Goal: Task Accomplishment & Management: Use online tool/utility

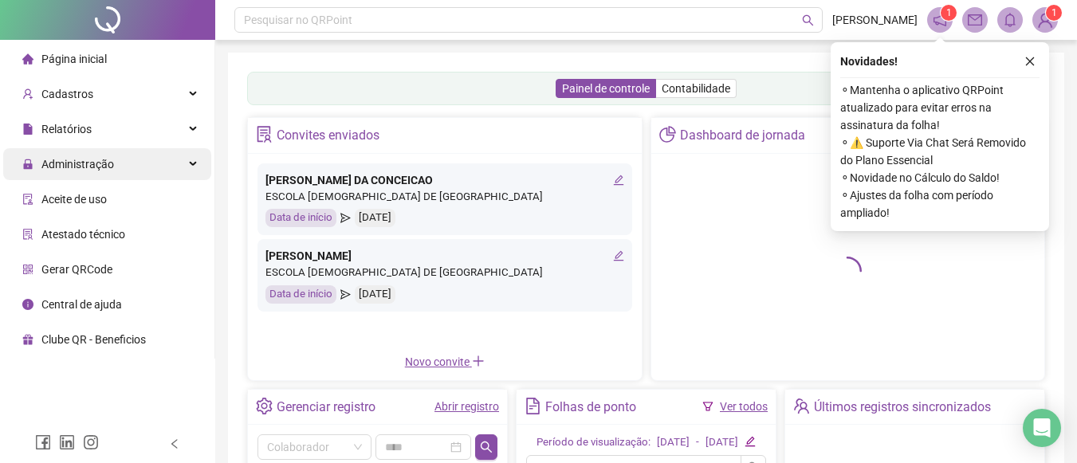
click at [130, 168] on div "Administração" at bounding box center [107, 164] width 208 height 32
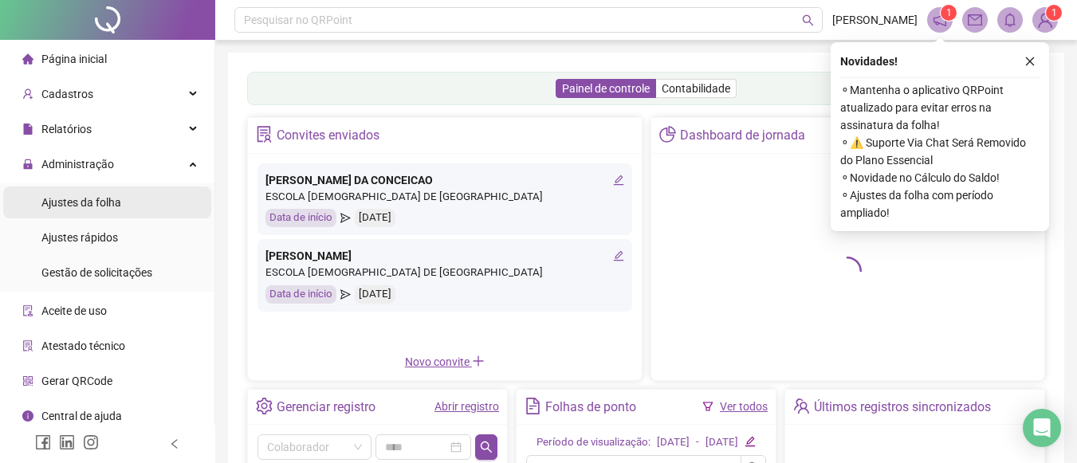
click at [131, 201] on li "Ajustes da folha" at bounding box center [107, 203] width 208 height 32
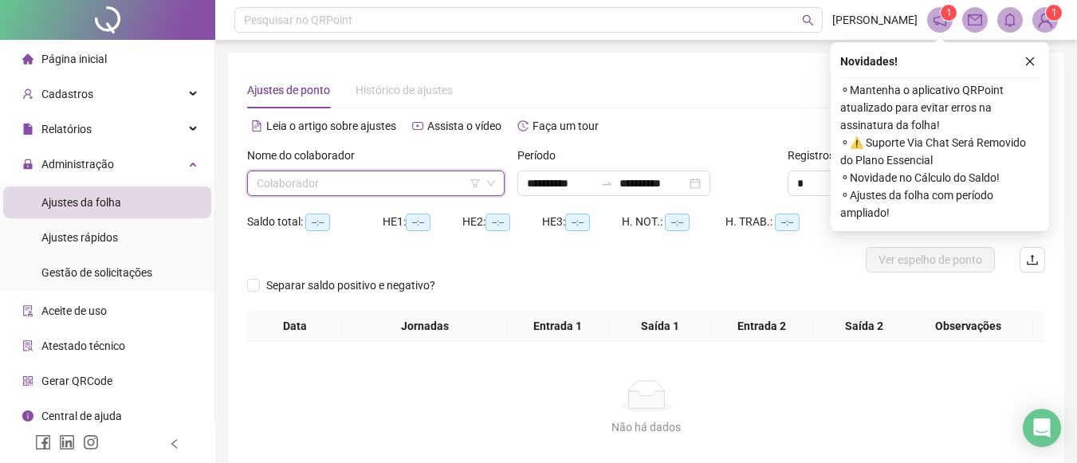
click at [431, 194] on input "search" at bounding box center [369, 183] width 224 height 24
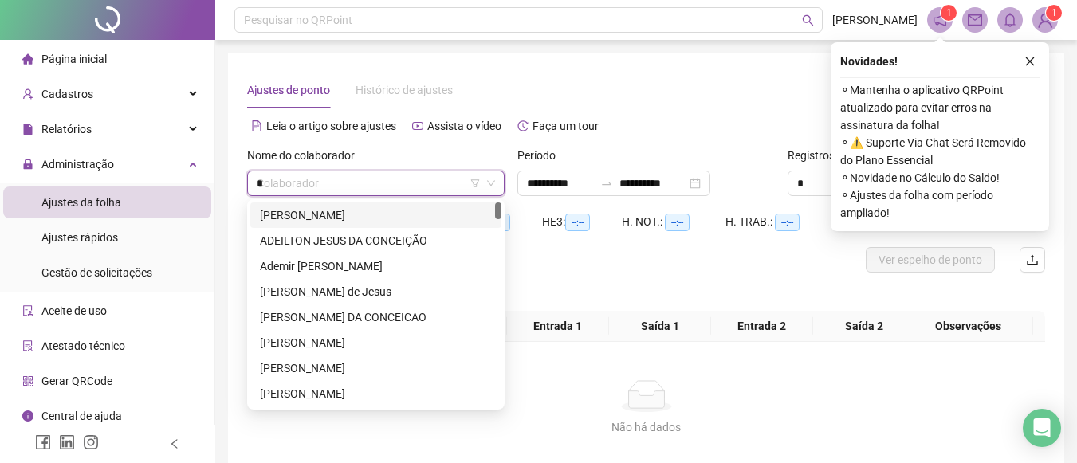
type input "**"
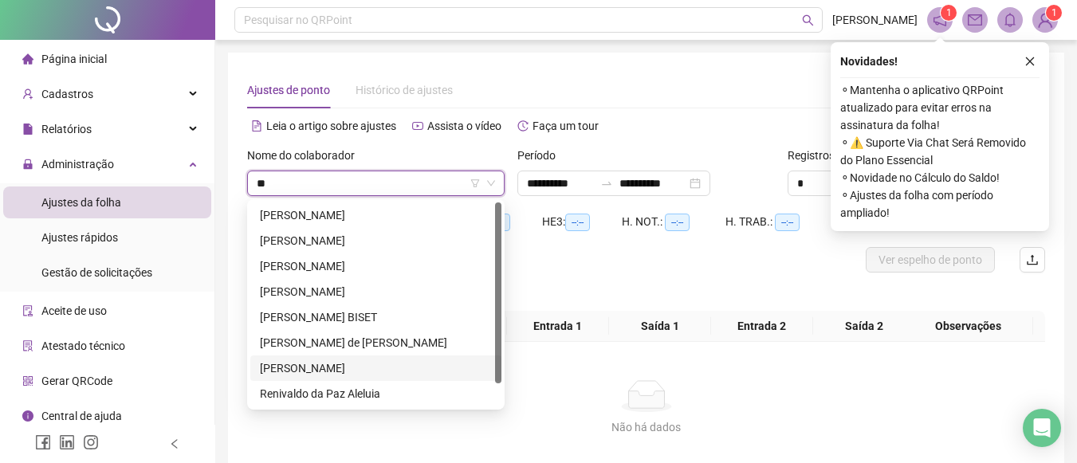
click at [421, 372] on div "[PERSON_NAME]" at bounding box center [376, 369] width 232 height 18
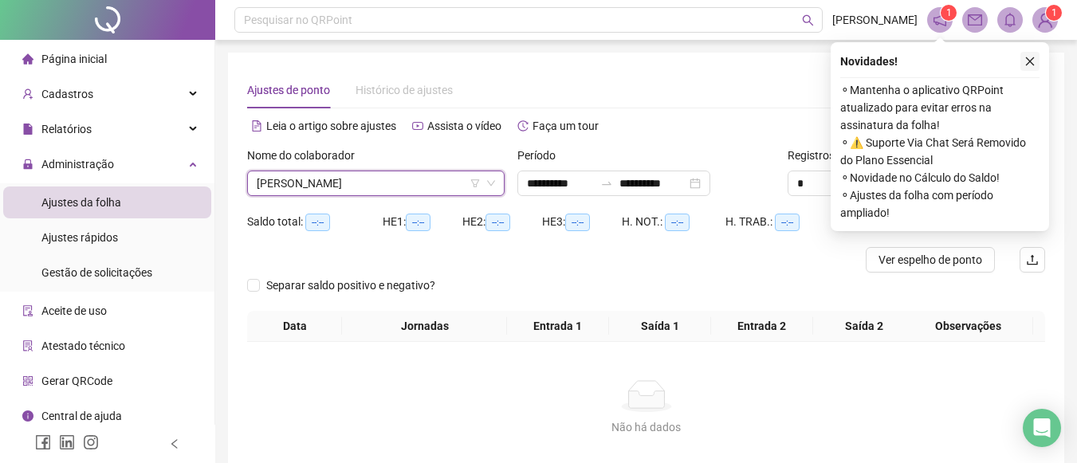
click at [1035, 69] on button "button" at bounding box center [1030, 61] width 19 height 19
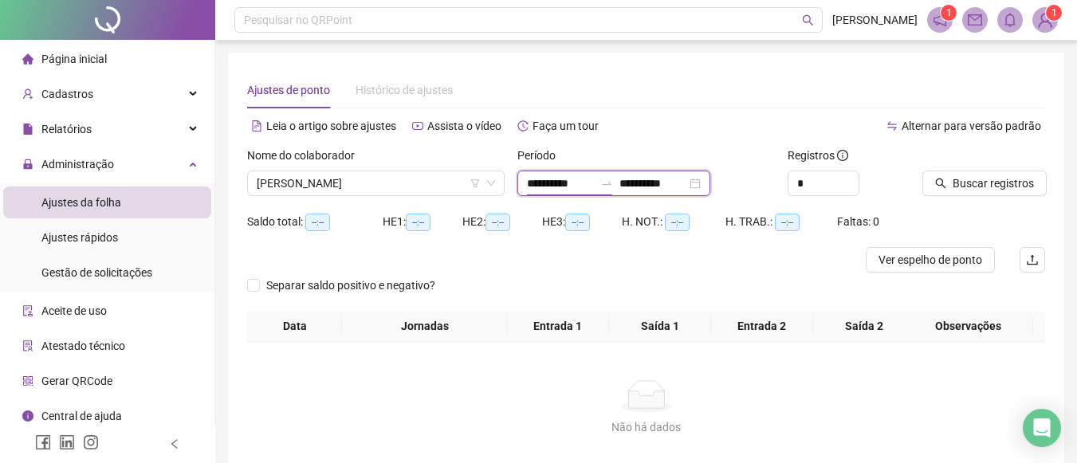
click at [539, 189] on input "**********" at bounding box center [560, 184] width 67 height 18
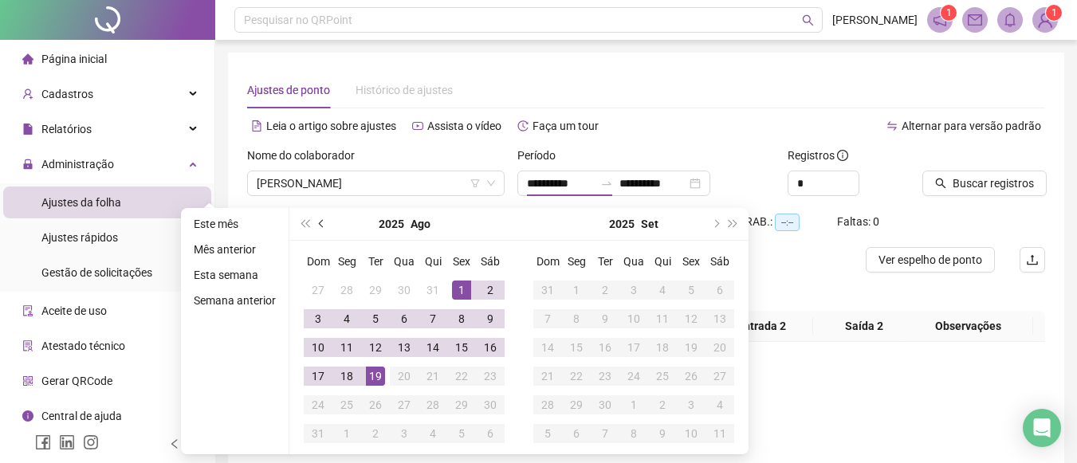
click at [317, 224] on button "prev-year" at bounding box center [322, 224] width 18 height 32
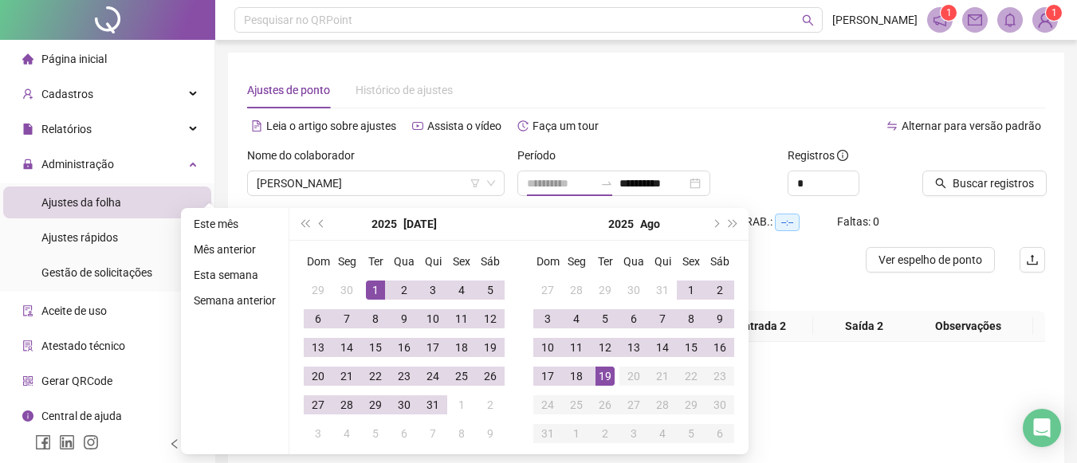
type input "**********"
click at [372, 293] on div "1" at bounding box center [375, 290] width 19 height 19
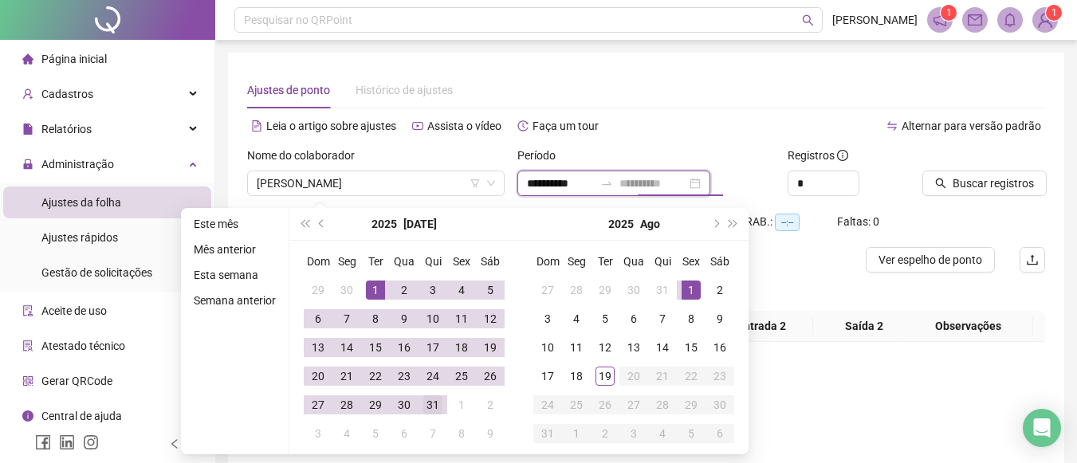
type input "**********"
click at [430, 403] on div "31" at bounding box center [432, 404] width 19 height 19
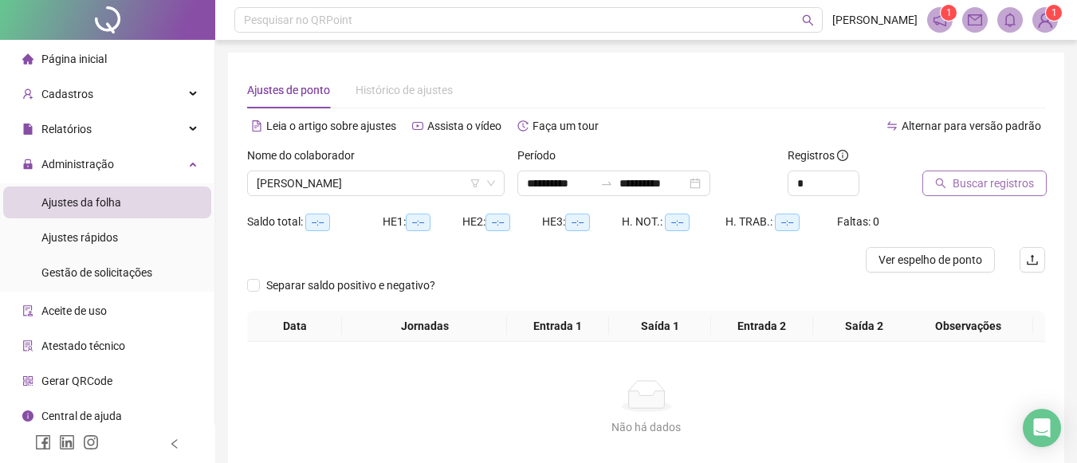
click at [958, 179] on span "Buscar registros" at bounding box center [993, 184] width 81 height 18
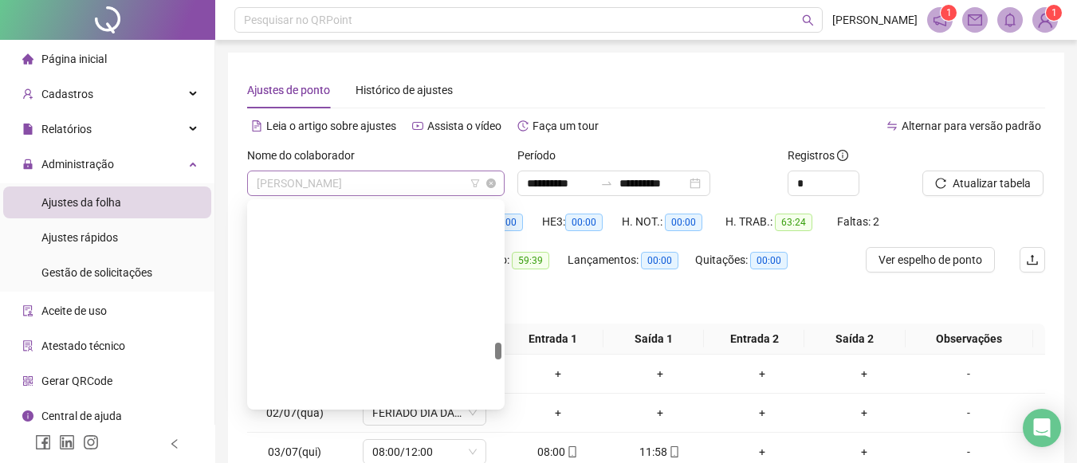
scroll to position [1684, 0]
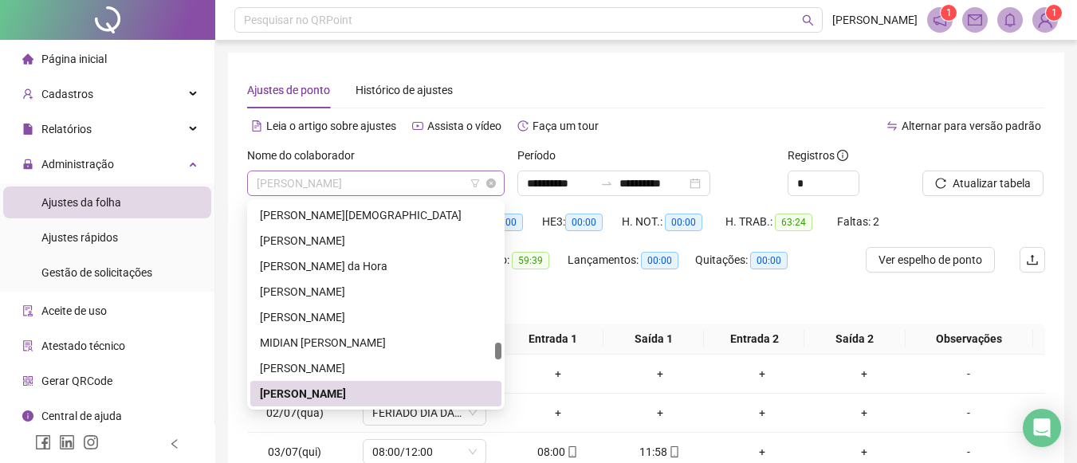
click at [441, 190] on span "[PERSON_NAME]" at bounding box center [376, 183] width 238 height 24
click at [381, 358] on div "[PERSON_NAME]" at bounding box center [375, 369] width 251 height 26
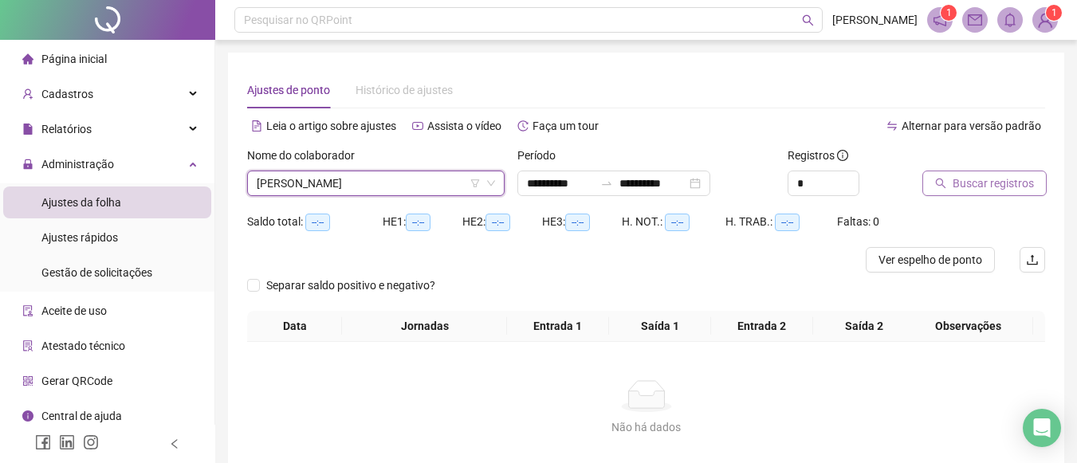
click at [964, 174] on button "Buscar registros" at bounding box center [985, 184] width 124 height 26
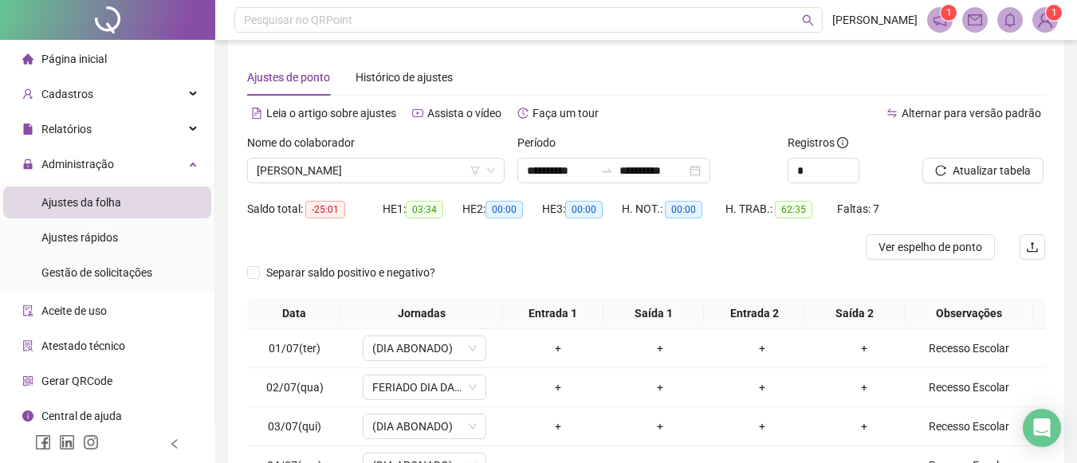
scroll to position [11, 0]
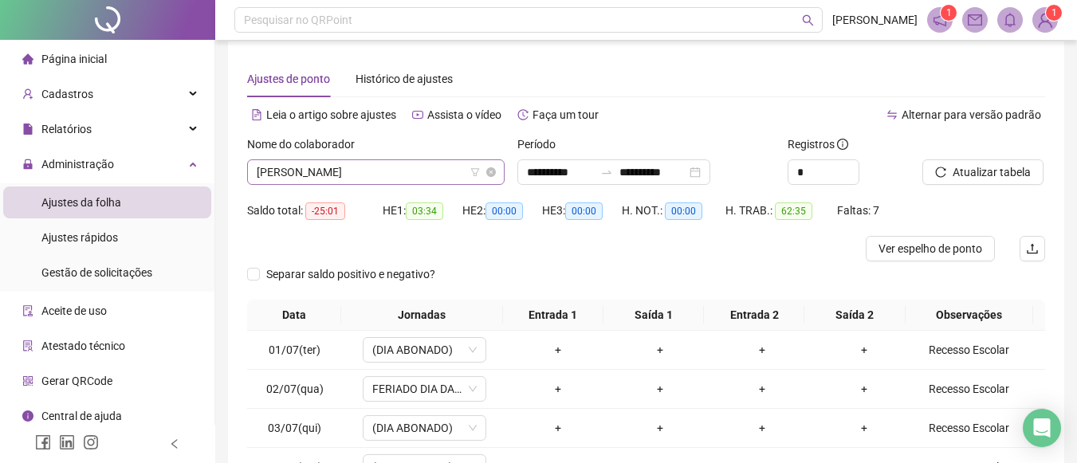
click at [435, 162] on span "[PERSON_NAME]" at bounding box center [376, 172] width 238 height 24
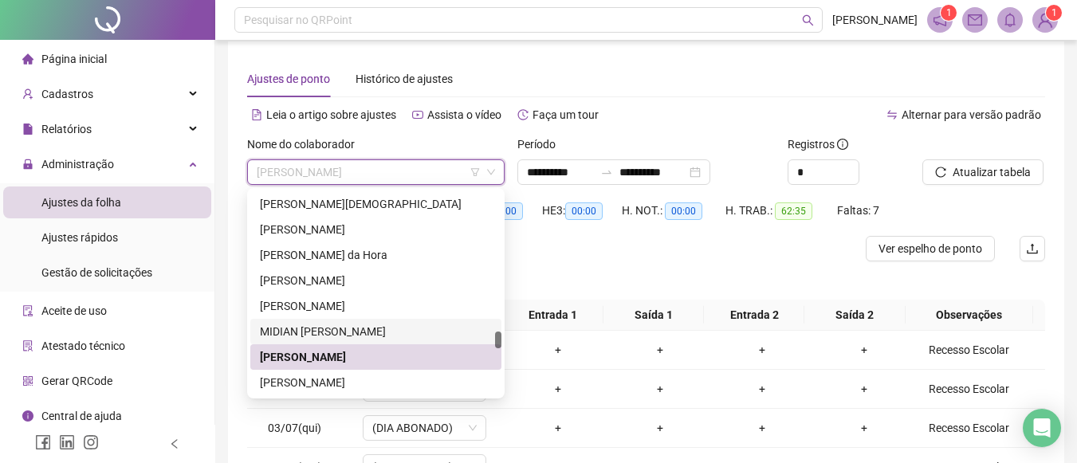
click at [356, 323] on div "MIDIAN [PERSON_NAME]" at bounding box center [376, 332] width 232 height 18
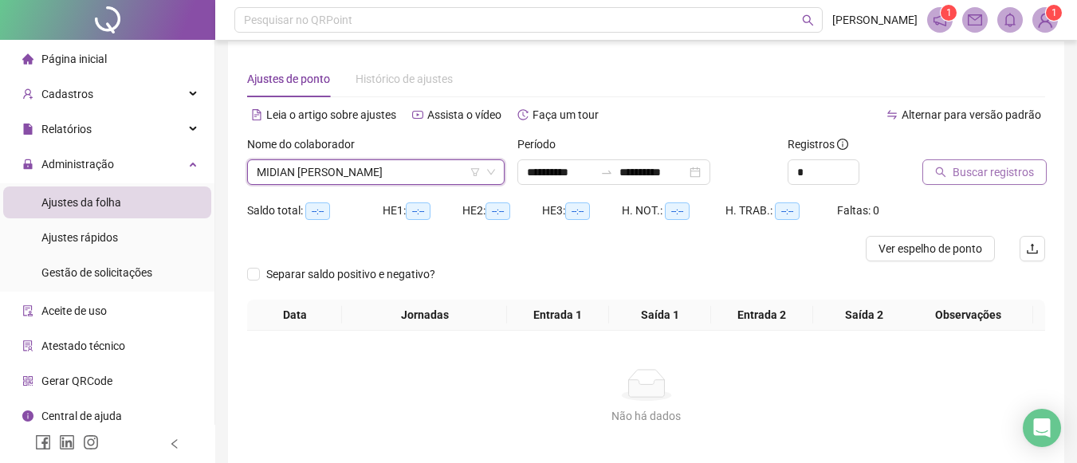
click at [993, 172] on span "Buscar registros" at bounding box center [993, 172] width 81 height 18
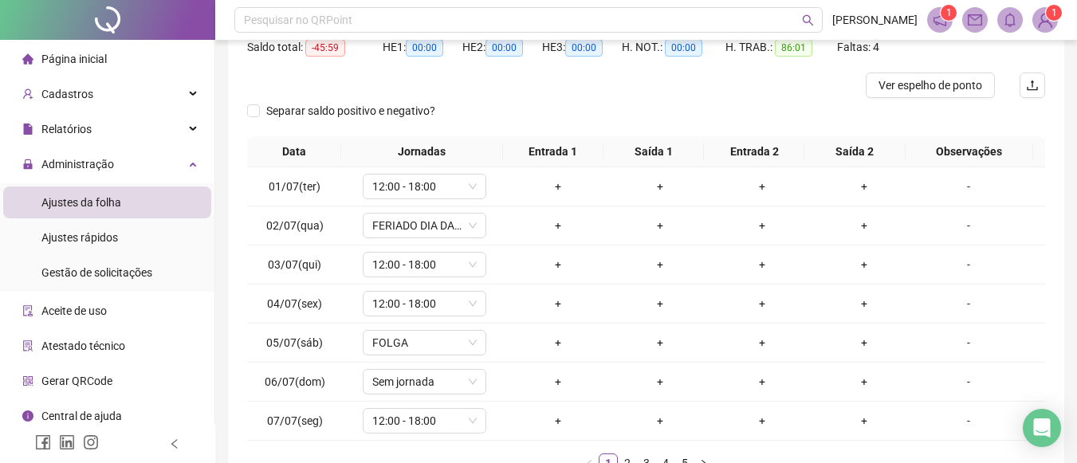
scroll to position [207, 0]
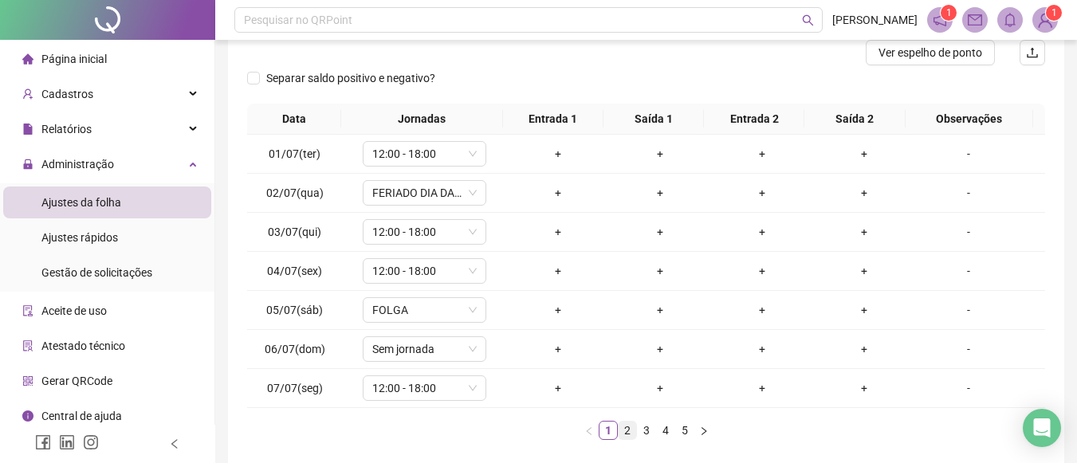
click at [629, 433] on link "2" at bounding box center [628, 431] width 18 height 18
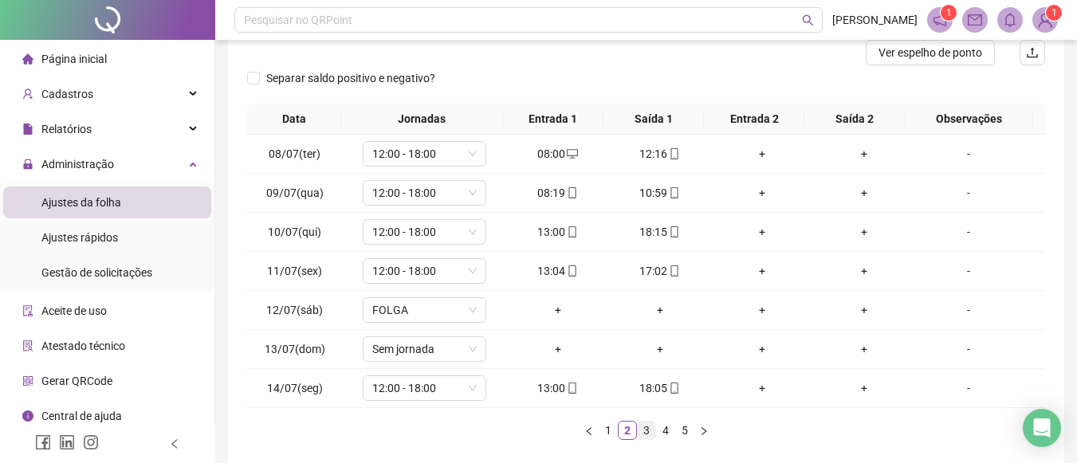
click at [643, 431] on link "3" at bounding box center [647, 431] width 18 height 18
click at [662, 427] on link "4" at bounding box center [666, 431] width 18 height 18
click at [679, 434] on link "5" at bounding box center [685, 431] width 18 height 18
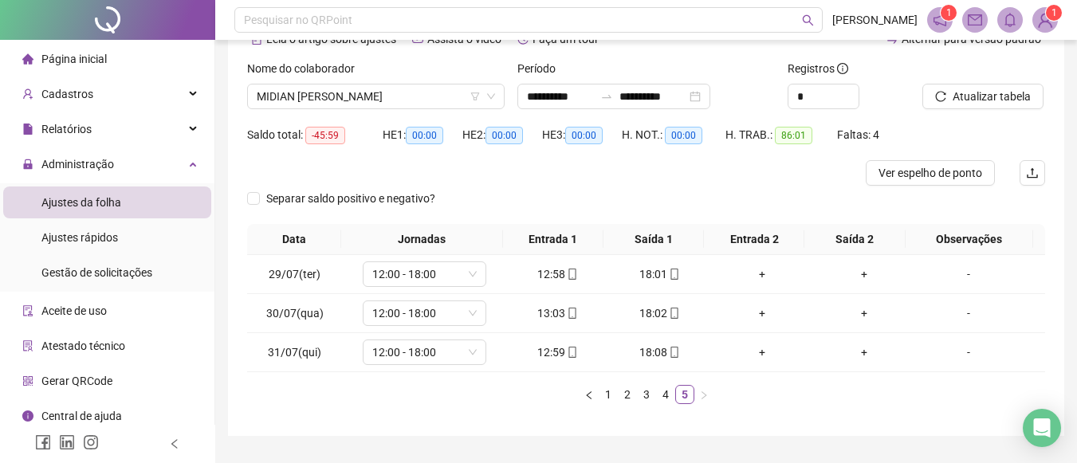
scroll to position [86, 0]
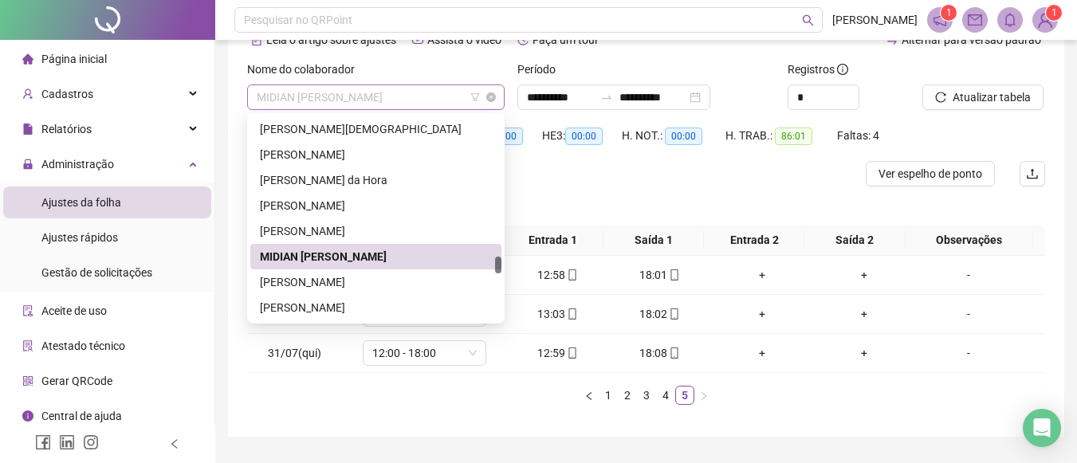
click at [449, 89] on span "MIDIAN [PERSON_NAME]" at bounding box center [376, 97] width 238 height 24
click at [353, 226] on div "[PERSON_NAME]" at bounding box center [376, 231] width 232 height 18
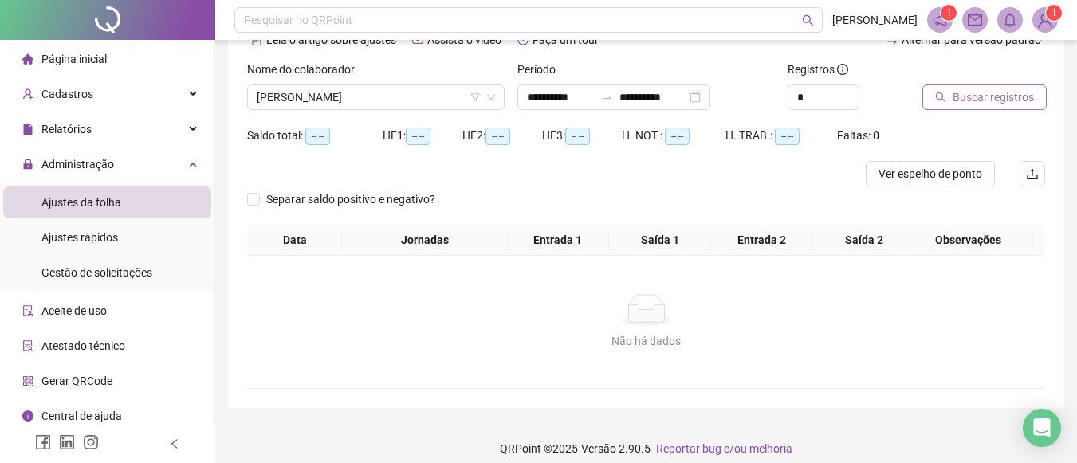
click at [964, 89] on span "Buscar registros" at bounding box center [993, 98] width 81 height 18
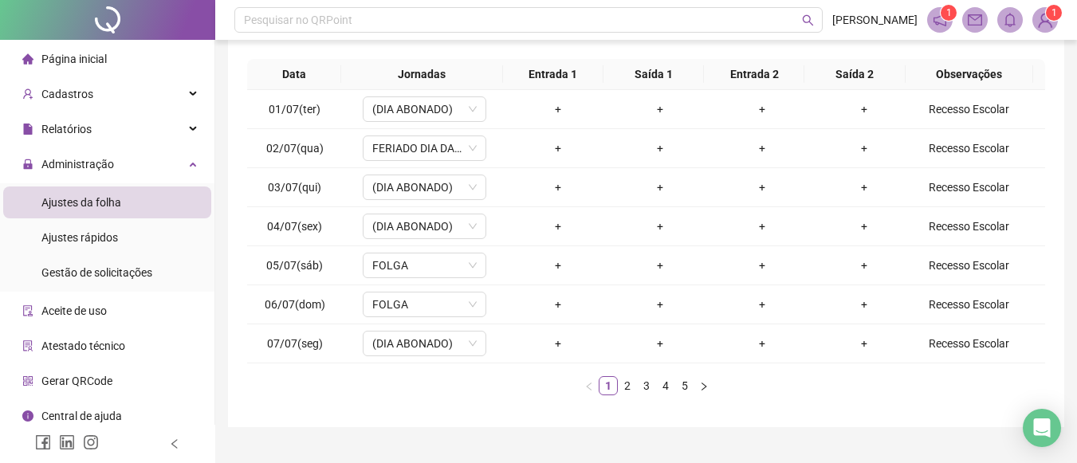
scroll to position [263, 0]
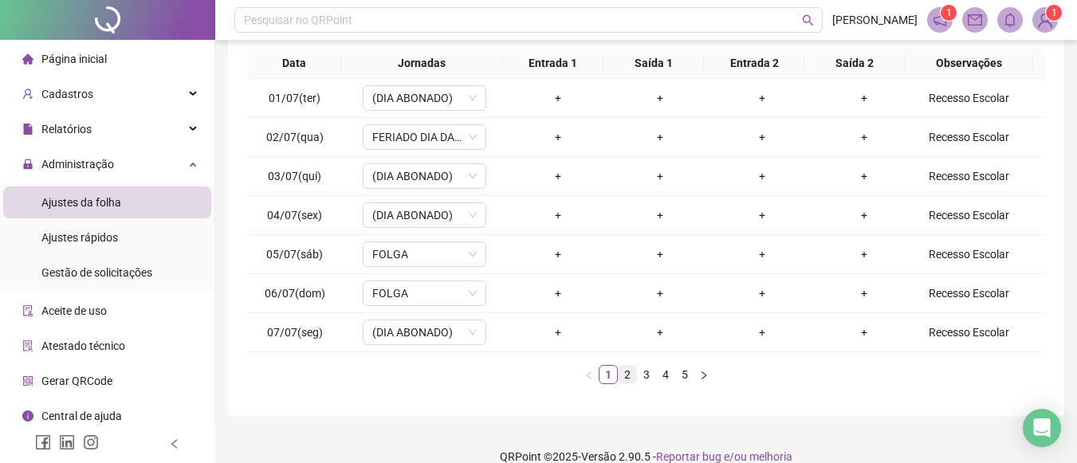
click at [628, 375] on link "2" at bounding box center [628, 375] width 18 height 18
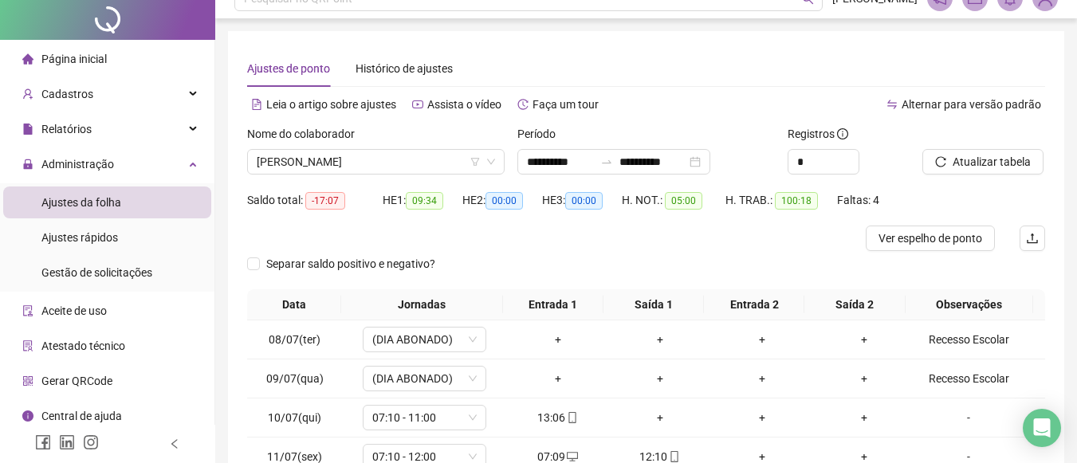
scroll to position [0, 0]
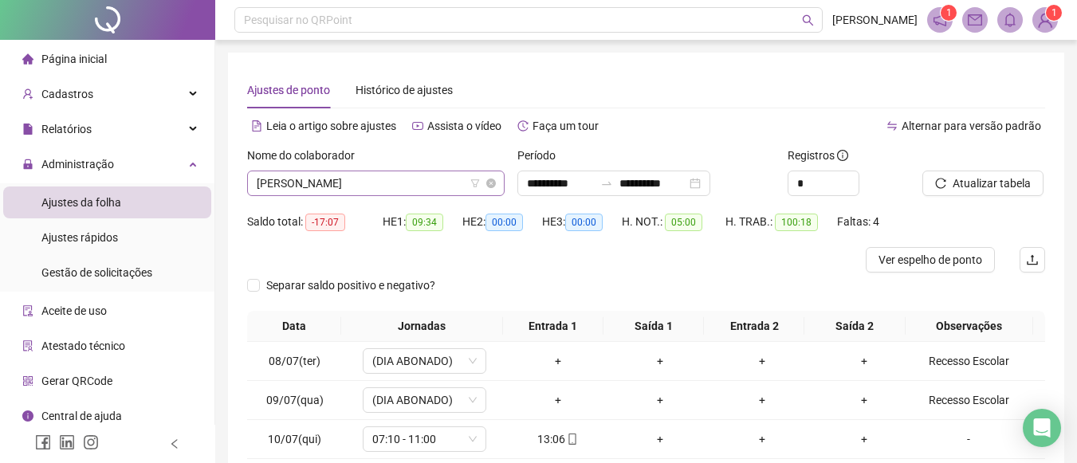
click at [440, 178] on span "[PERSON_NAME]" at bounding box center [376, 183] width 238 height 24
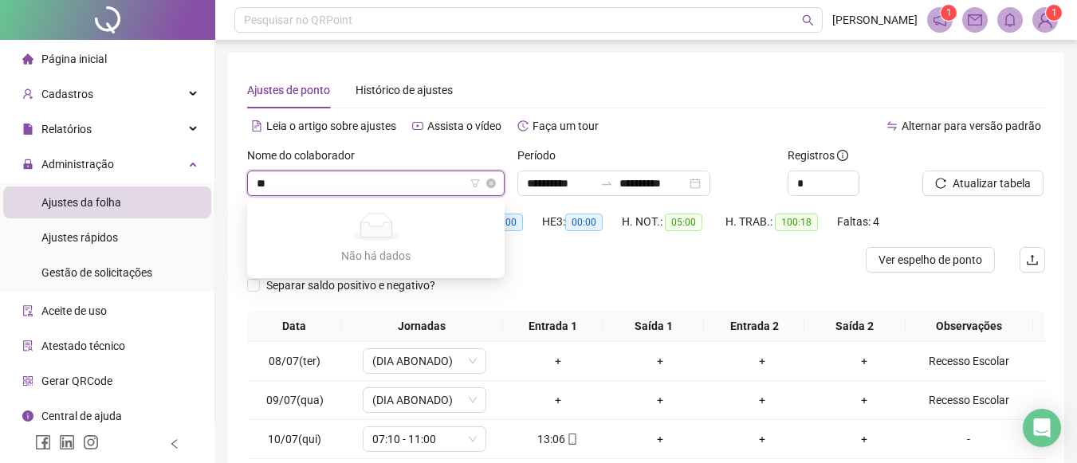
type input "*"
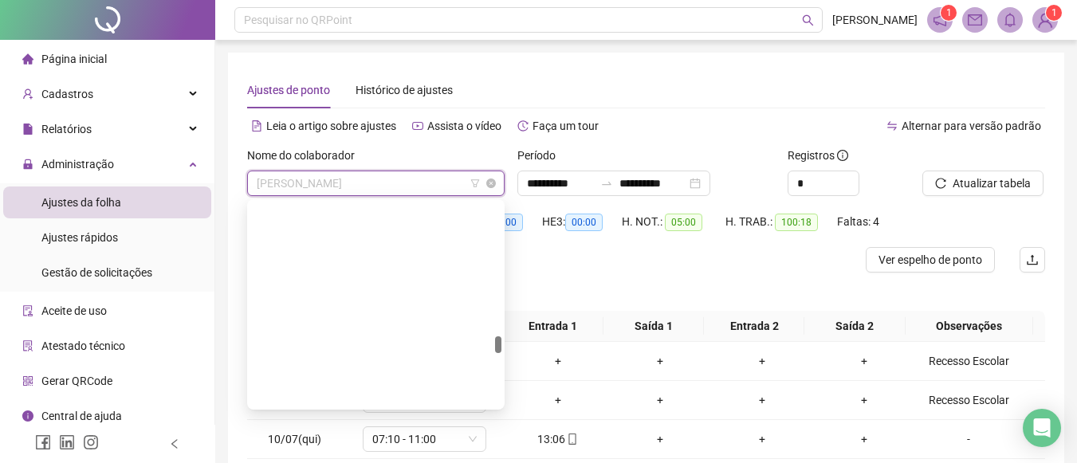
scroll to position [1607, 0]
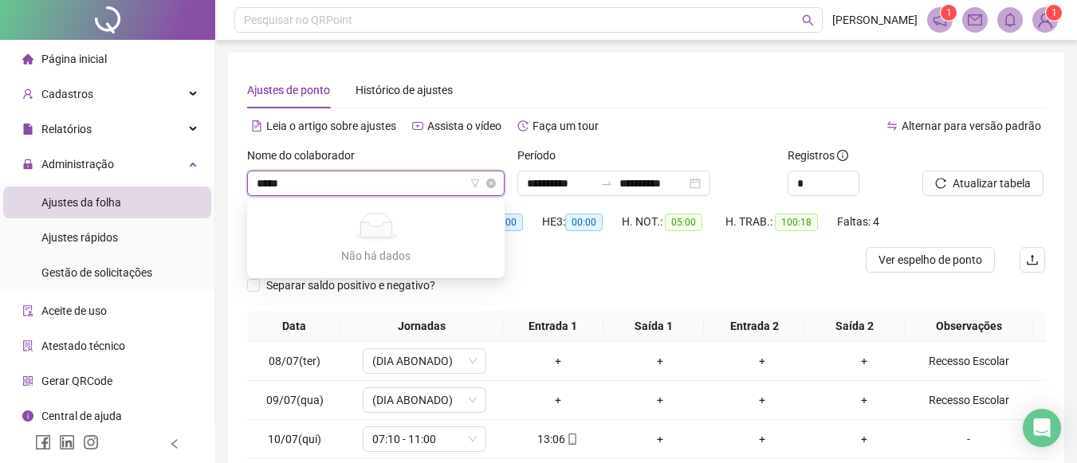
type input "*****"
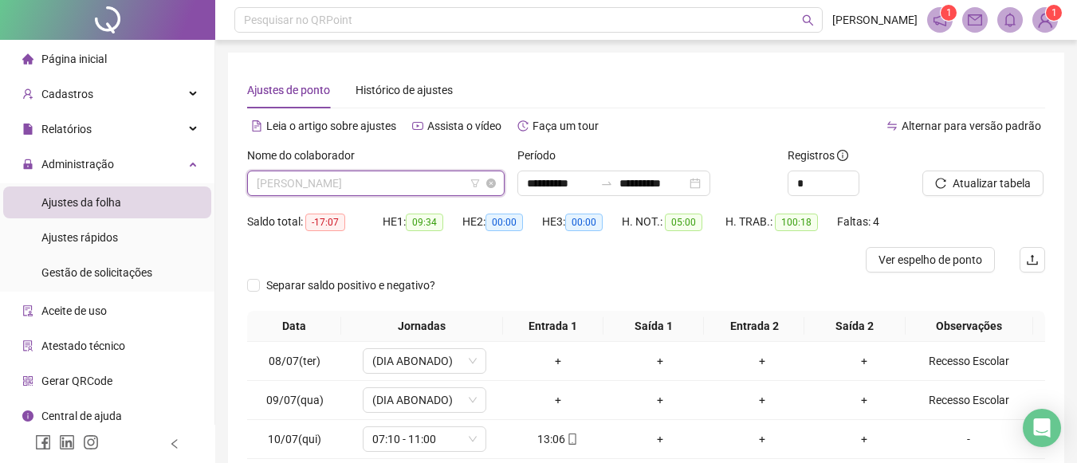
click at [347, 192] on span "[PERSON_NAME]" at bounding box center [376, 183] width 238 height 24
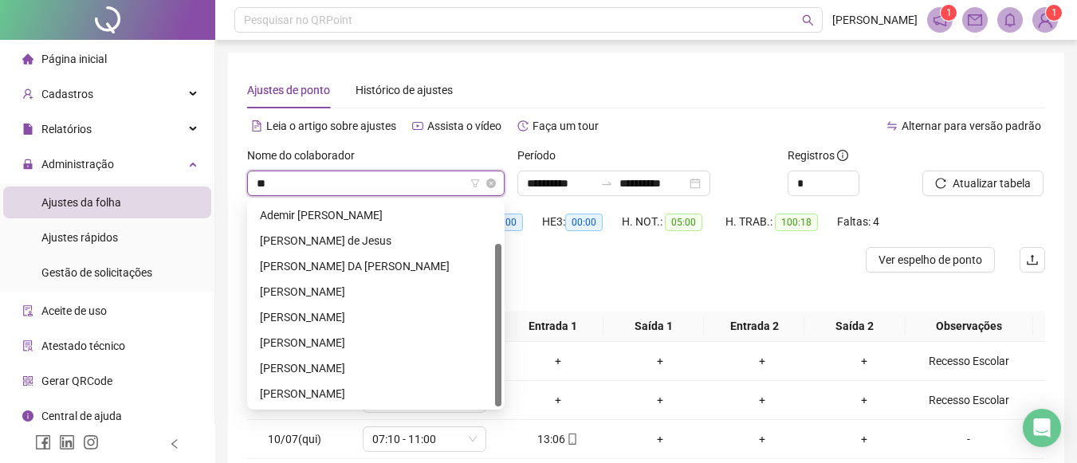
scroll to position [51, 0]
type input "***"
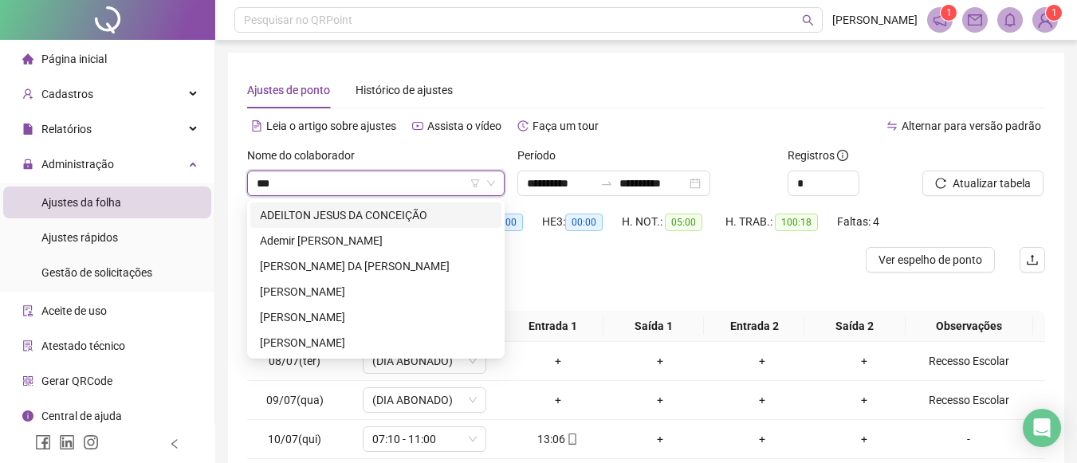
click at [335, 217] on div "ADEILTON JESUS DA CONCEIÇÃO" at bounding box center [376, 216] width 232 height 18
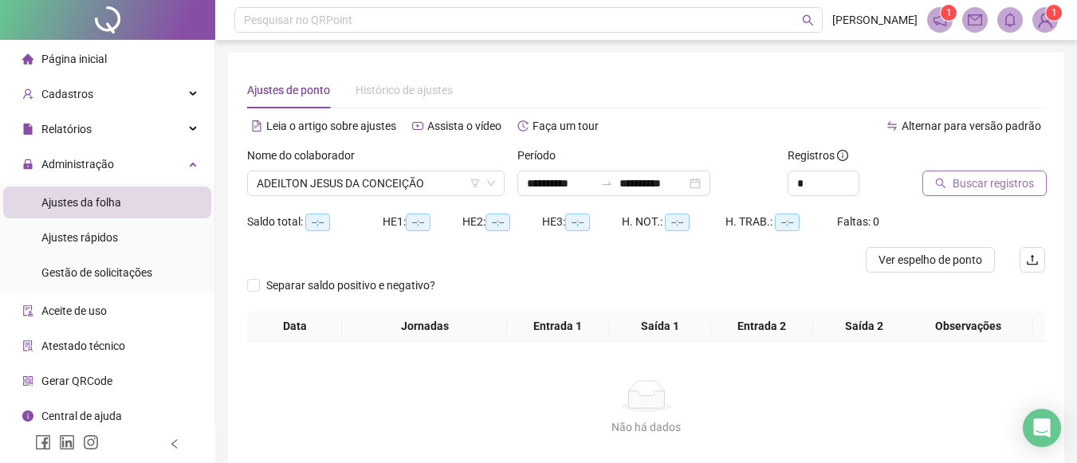
click at [970, 183] on span "Buscar registros" at bounding box center [993, 184] width 81 height 18
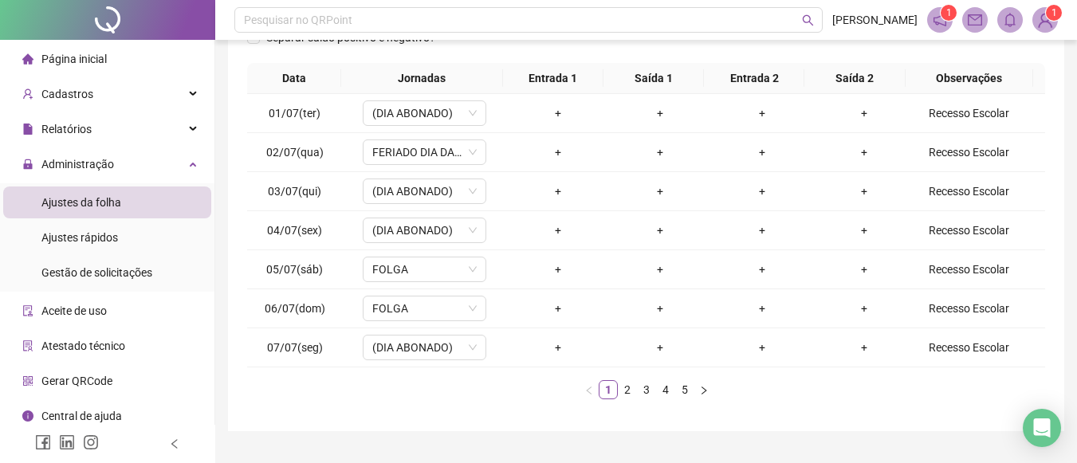
scroll to position [297, 0]
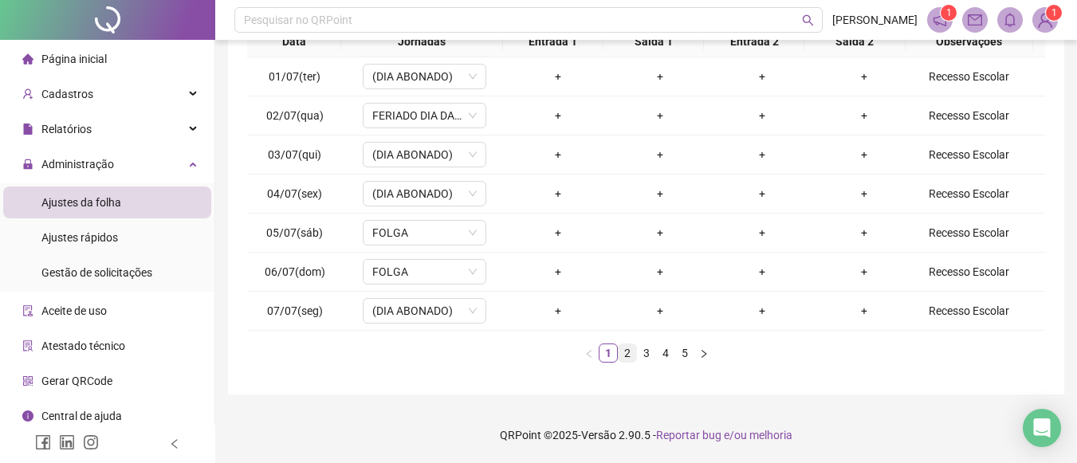
click at [632, 352] on link "2" at bounding box center [628, 353] width 18 height 18
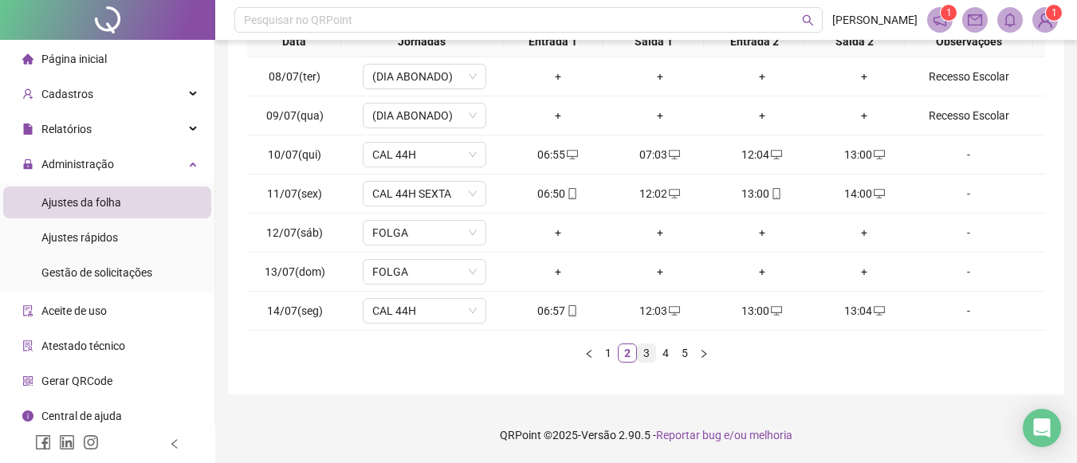
click at [647, 356] on link "3" at bounding box center [647, 353] width 18 height 18
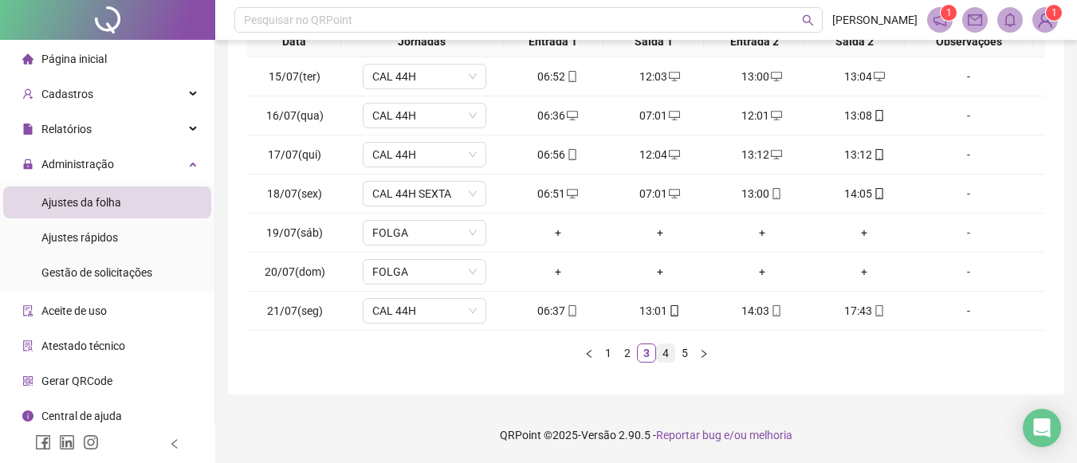
click at [673, 353] on link "4" at bounding box center [666, 353] width 18 height 18
click at [688, 354] on link "5" at bounding box center [685, 353] width 18 height 18
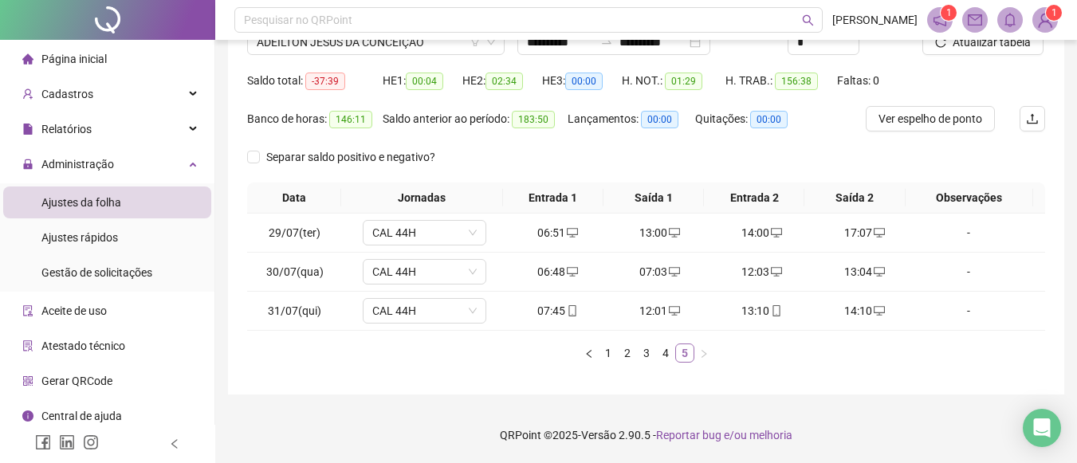
scroll to position [141, 0]
drag, startPoint x: 443, startPoint y: 37, endPoint x: 438, endPoint y: 54, distance: 17.7
click at [438, 54] on div "**********" at bounding box center [646, 161] width 862 height 604
click at [438, 54] on div "ADEILTON JESUS DA CONCEIÇÃO" at bounding box center [376, 43] width 258 height 26
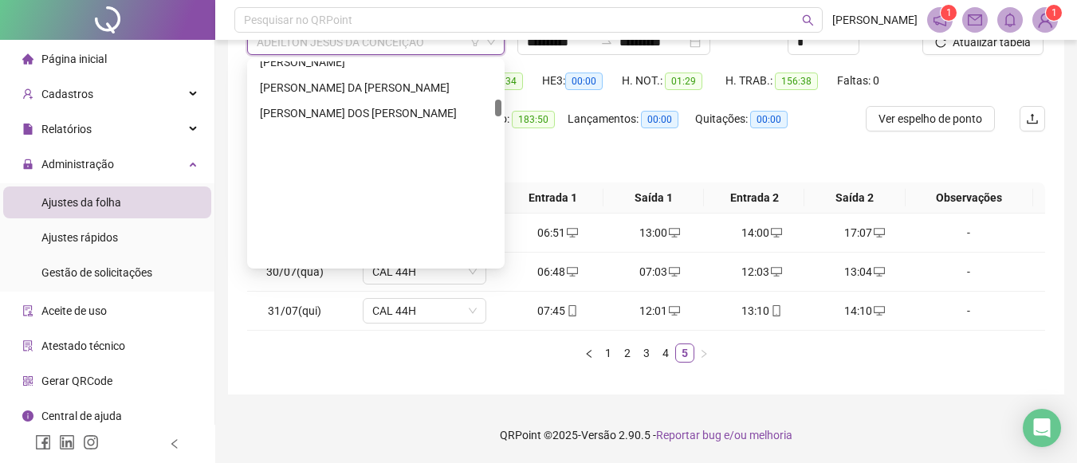
scroll to position [755, 0]
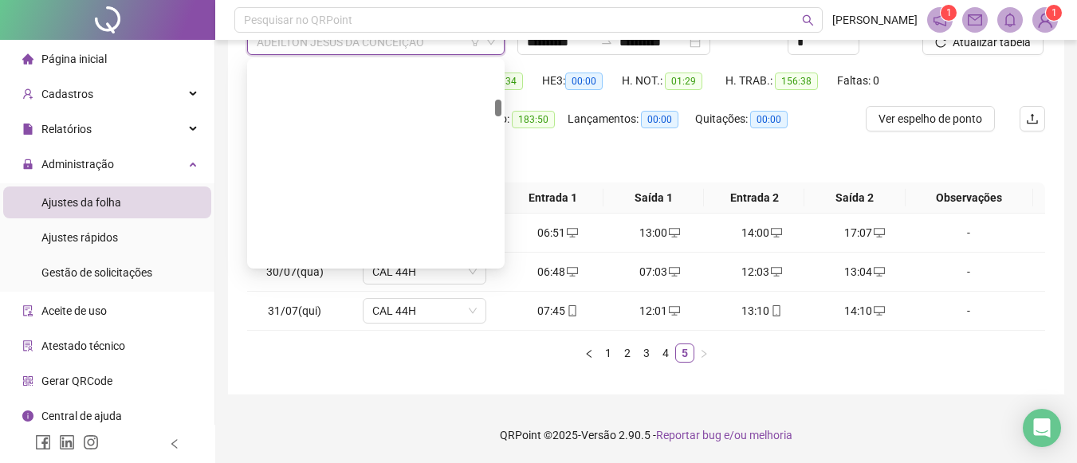
drag, startPoint x: 496, startPoint y: 72, endPoint x: 503, endPoint y: 135, distance: 63.4
click at [503, 135] on div "269416 50496 [PERSON_NAME] Junior [PERSON_NAME] [PERSON_NAME] DA FRANÇA [PERSON…" at bounding box center [376, 163] width 258 height 210
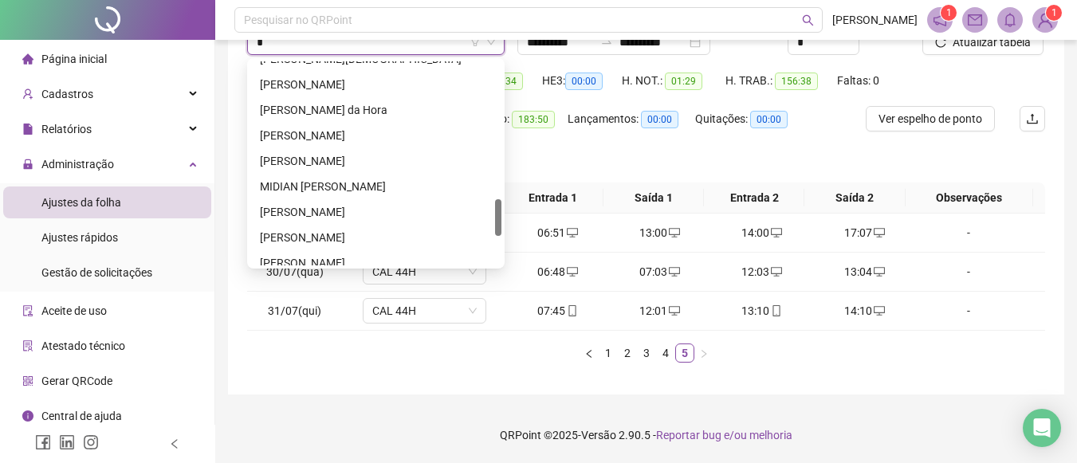
type input "**"
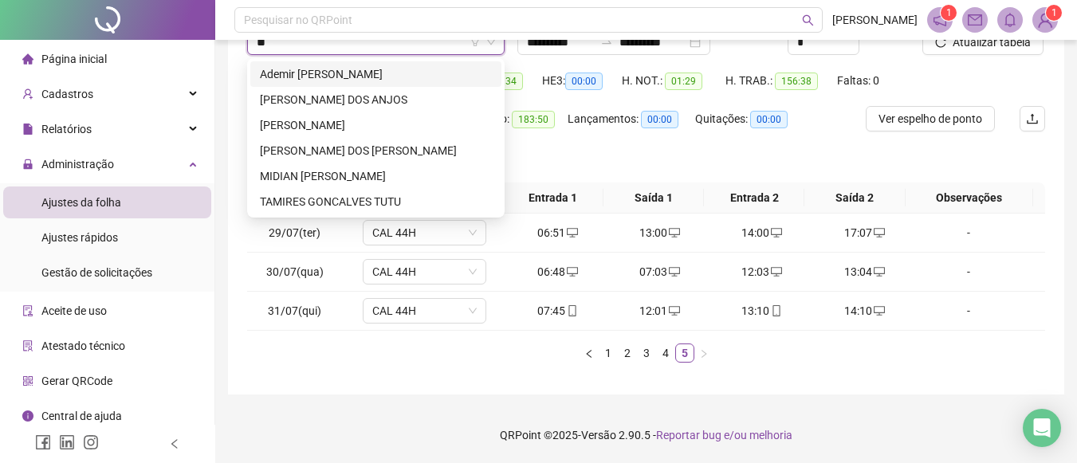
scroll to position [0, 0]
click at [431, 174] on div "MIDIAN [PERSON_NAME]" at bounding box center [376, 176] width 232 height 18
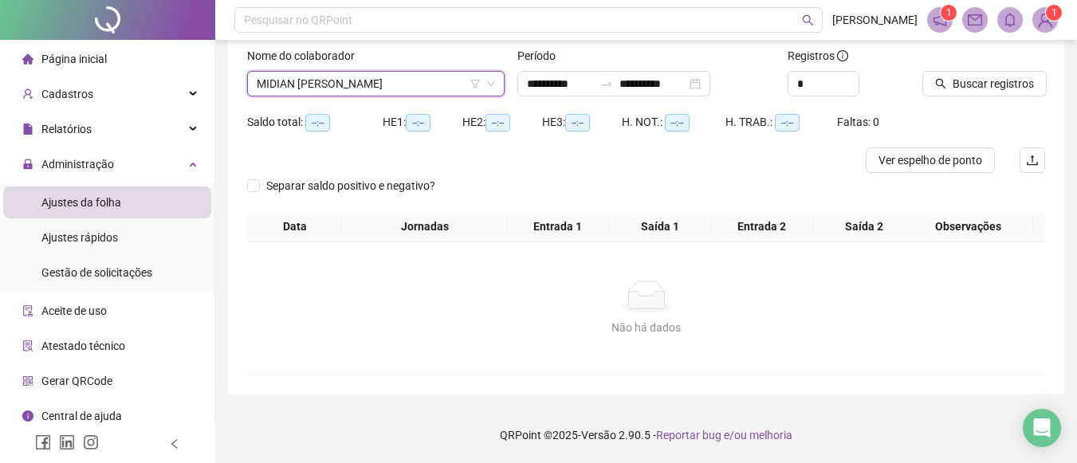
scroll to position [100, 0]
click at [994, 77] on span "Buscar registros" at bounding box center [993, 84] width 81 height 18
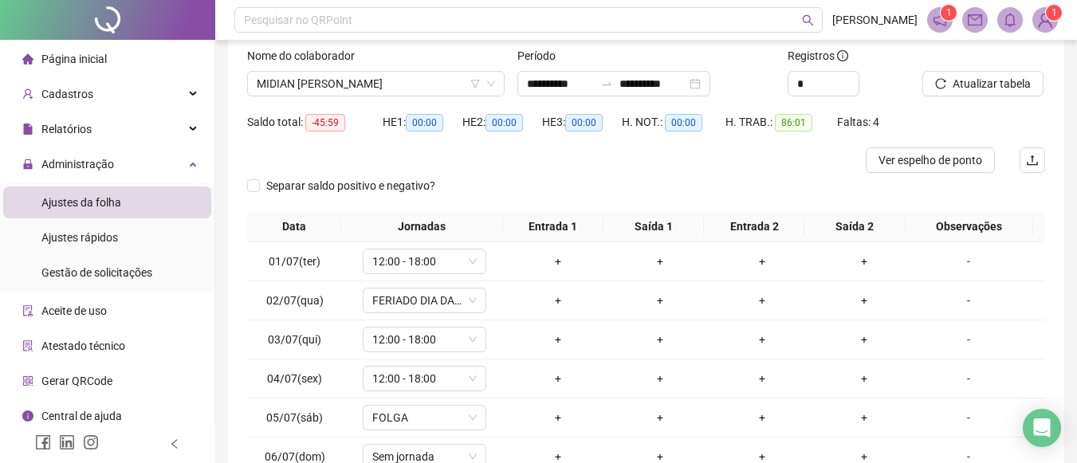
scroll to position [285, 0]
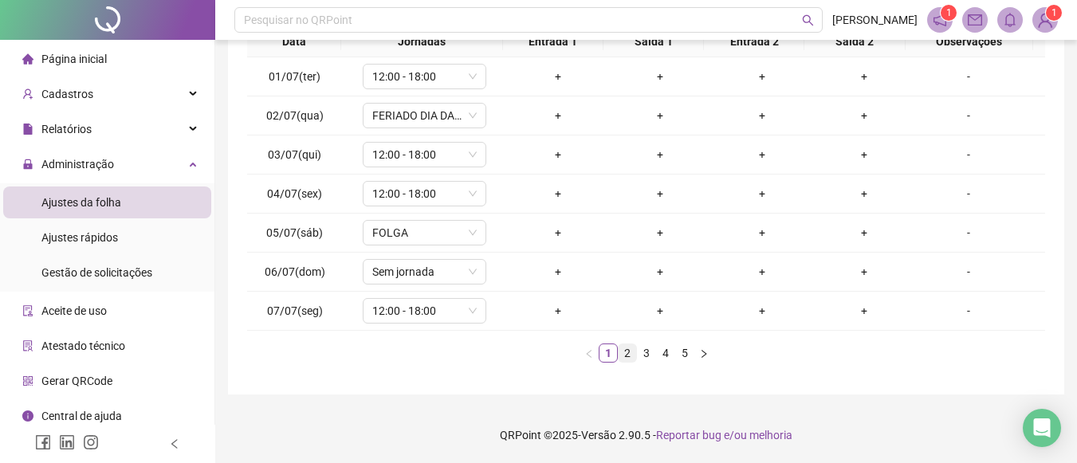
click at [631, 352] on link "2" at bounding box center [628, 353] width 18 height 18
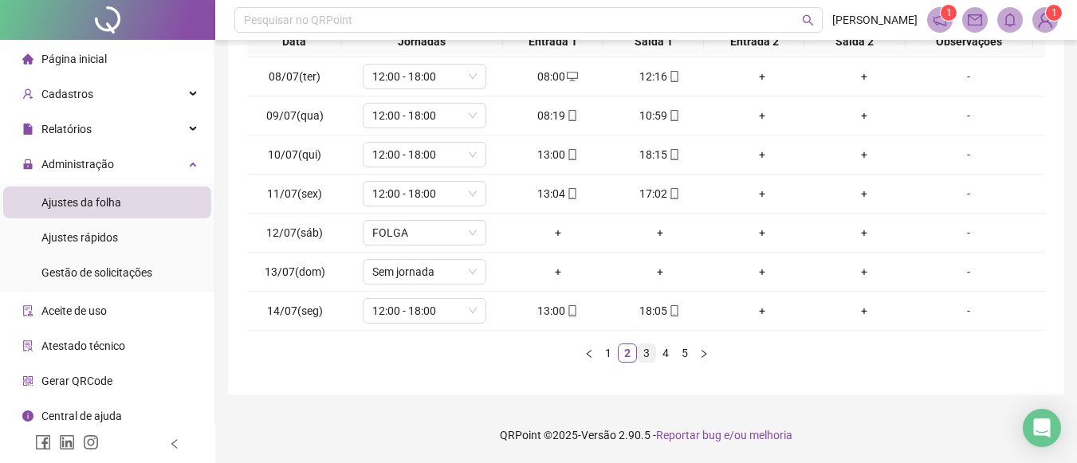
click at [647, 351] on link "3" at bounding box center [647, 353] width 18 height 18
click at [667, 349] on link "4" at bounding box center [666, 353] width 18 height 18
click at [679, 348] on link "5" at bounding box center [685, 353] width 18 height 18
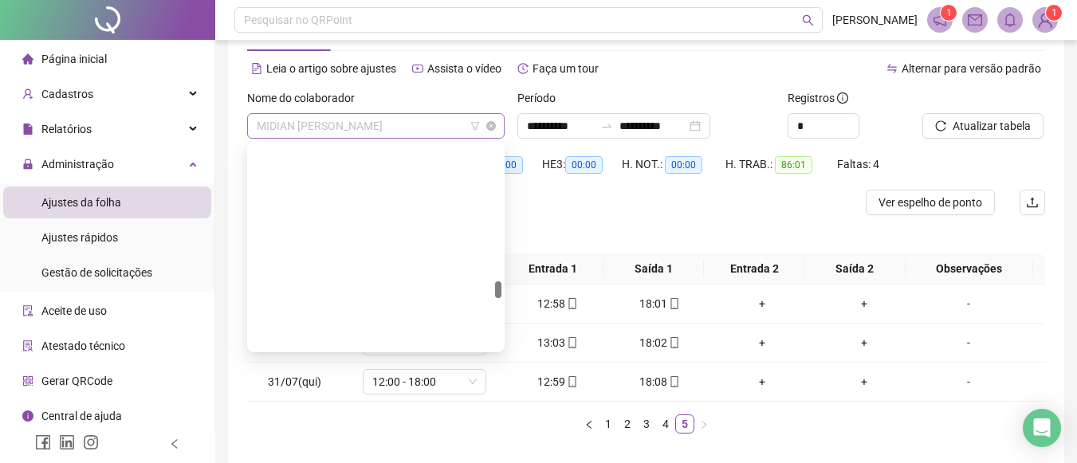
scroll to position [1633, 0]
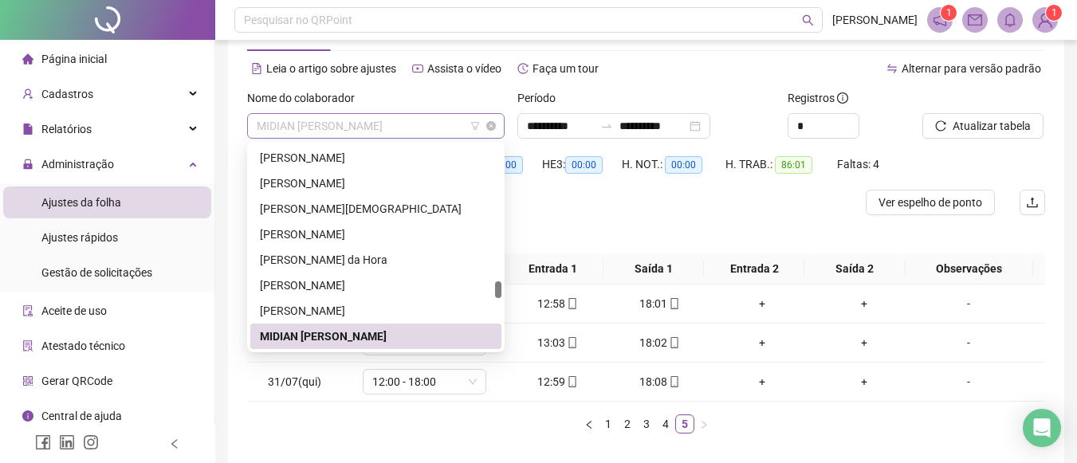
click at [455, 134] on span "MIDIAN [PERSON_NAME]" at bounding box center [376, 126] width 238 height 24
click at [356, 298] on div "[PERSON_NAME]" at bounding box center [375, 311] width 251 height 26
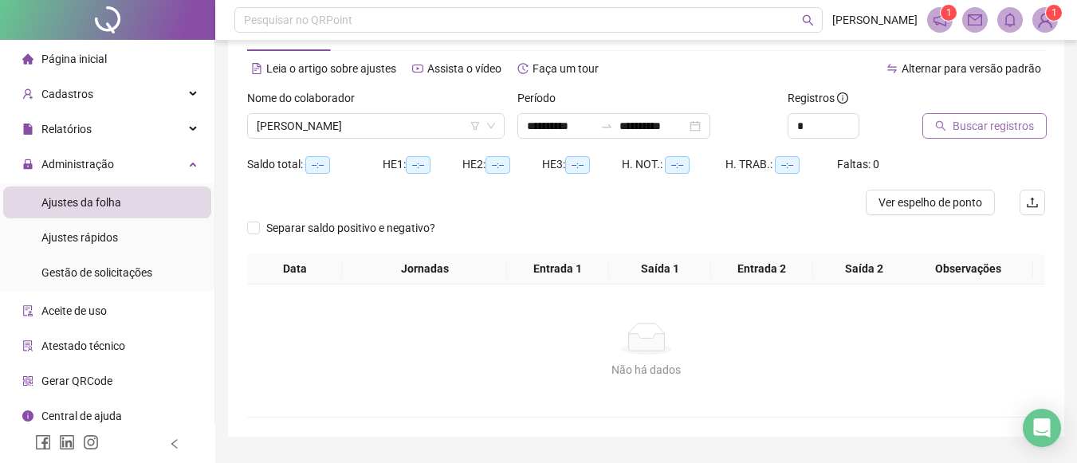
click at [947, 125] on button "Buscar registros" at bounding box center [985, 126] width 124 height 26
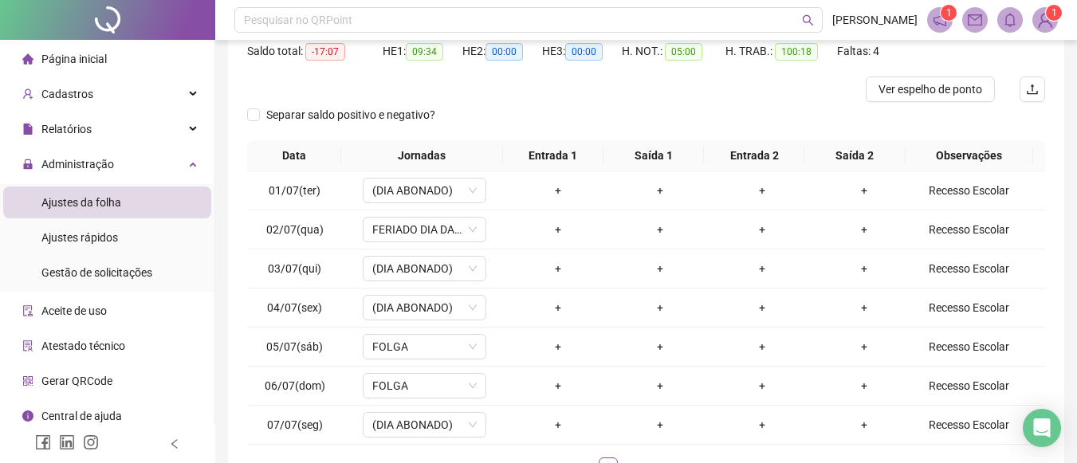
scroll to position [230, 0]
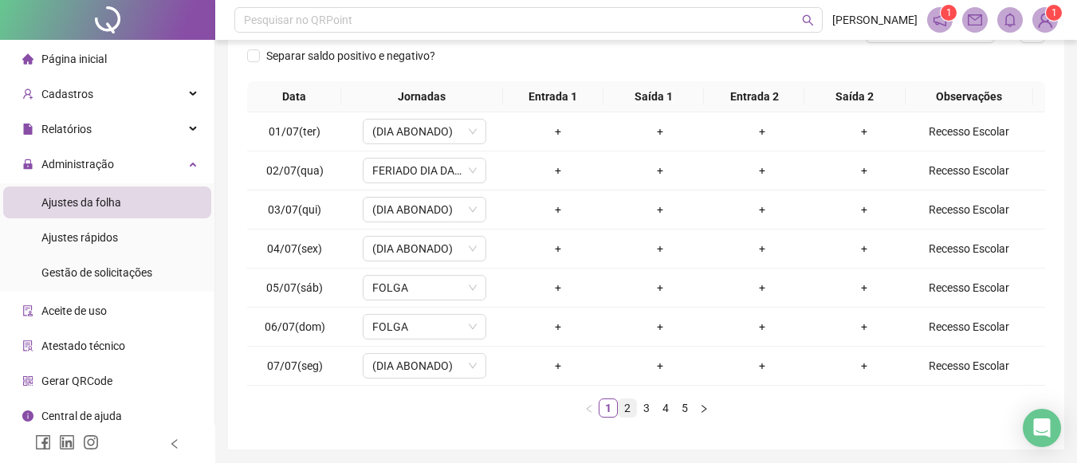
click at [624, 413] on link "2" at bounding box center [628, 408] width 18 height 18
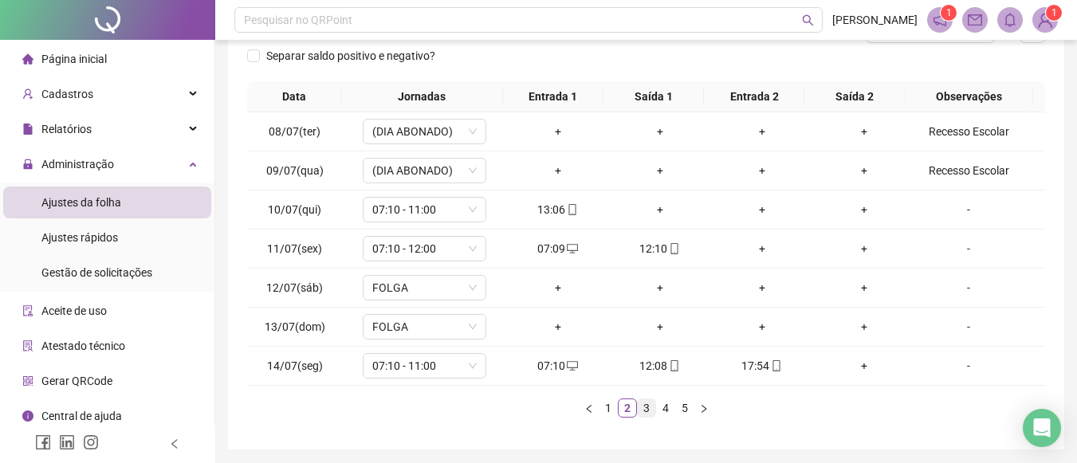
click at [643, 409] on link "3" at bounding box center [647, 408] width 18 height 18
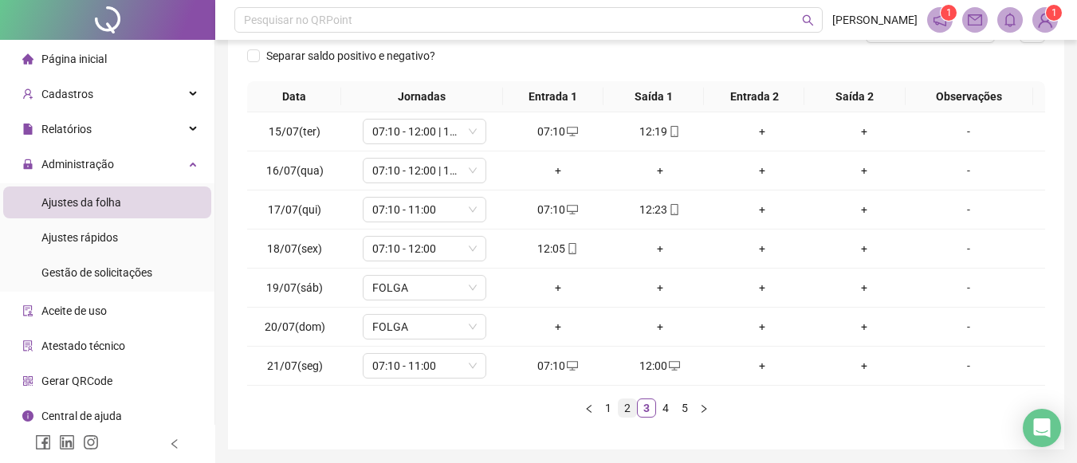
click at [619, 411] on link "2" at bounding box center [628, 408] width 18 height 18
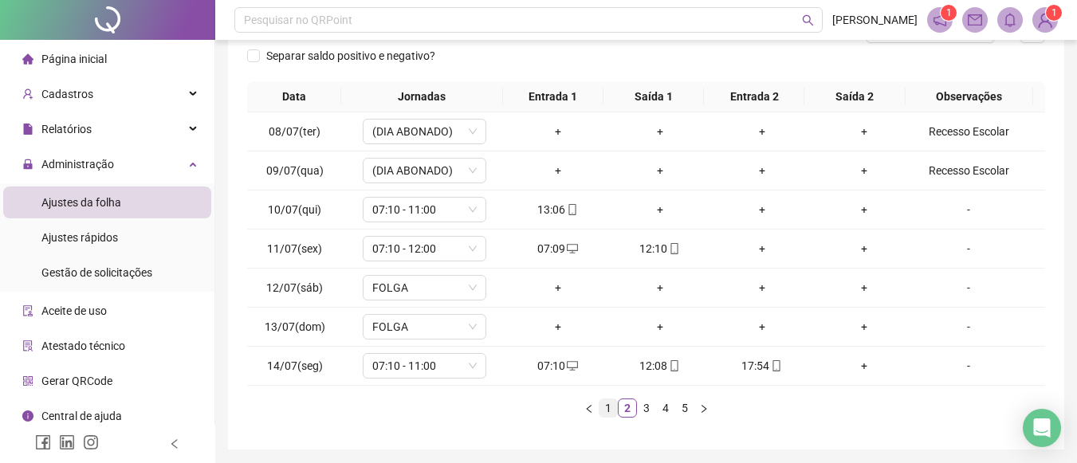
click at [610, 410] on link "1" at bounding box center [609, 408] width 18 height 18
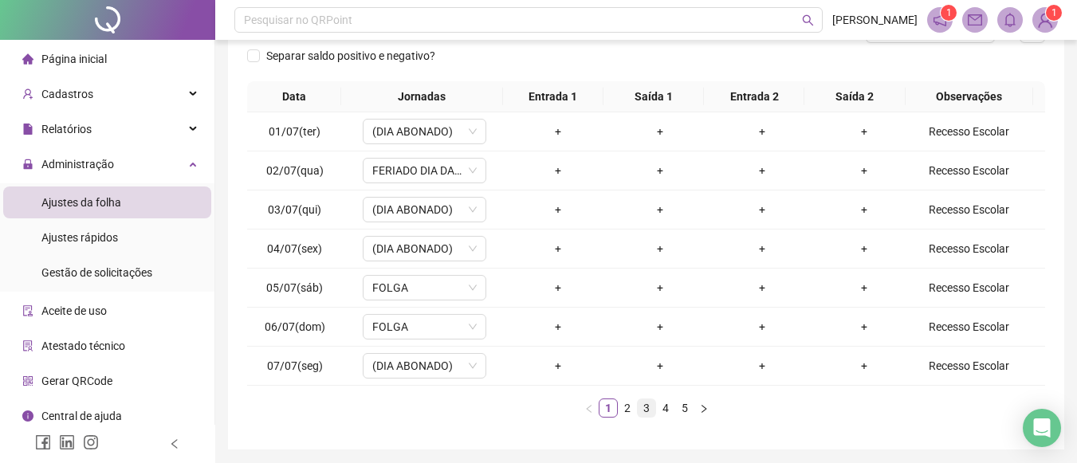
click at [643, 409] on link "3" at bounding box center [647, 408] width 18 height 18
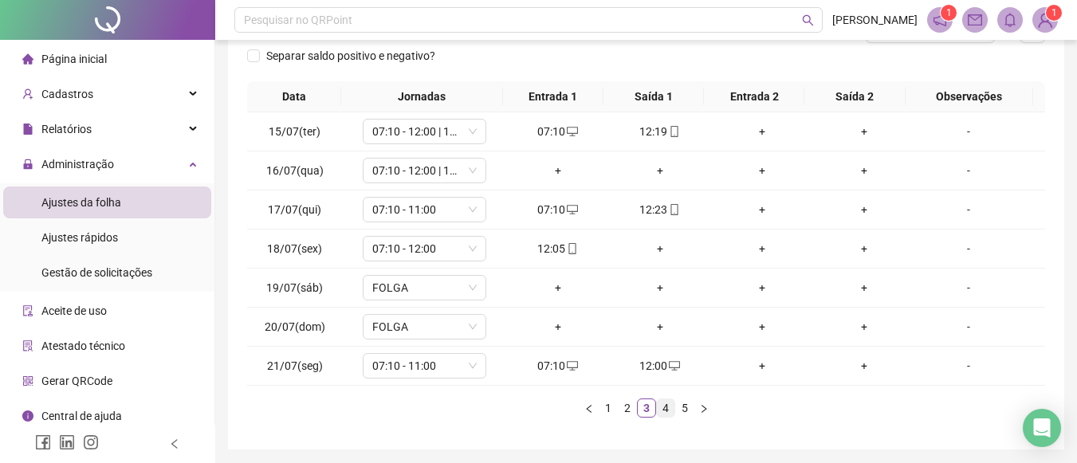
click at [674, 405] on link "4" at bounding box center [666, 408] width 18 height 18
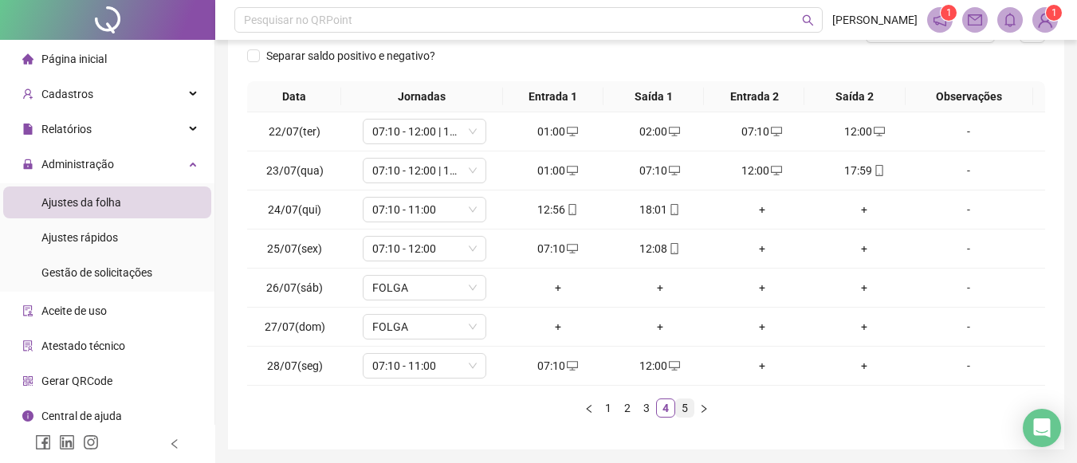
click at [687, 406] on link "5" at bounding box center [685, 408] width 18 height 18
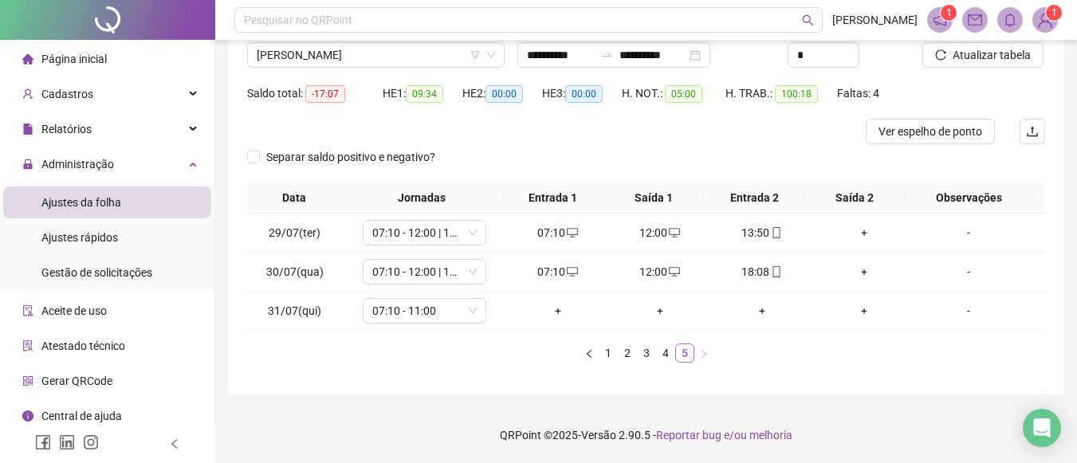
scroll to position [128, 0]
click at [659, 352] on link "4" at bounding box center [666, 353] width 18 height 18
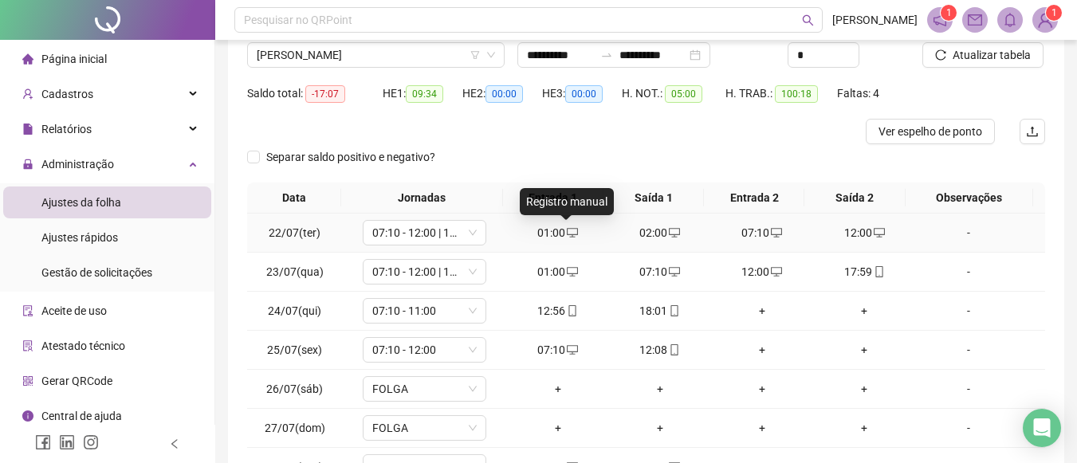
click at [567, 230] on icon "desktop" at bounding box center [572, 232] width 11 height 11
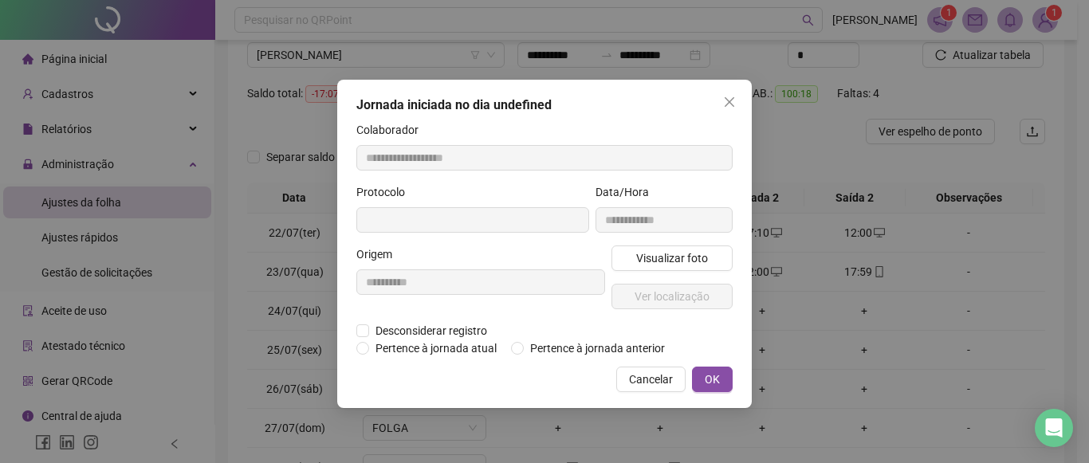
type input "**********"
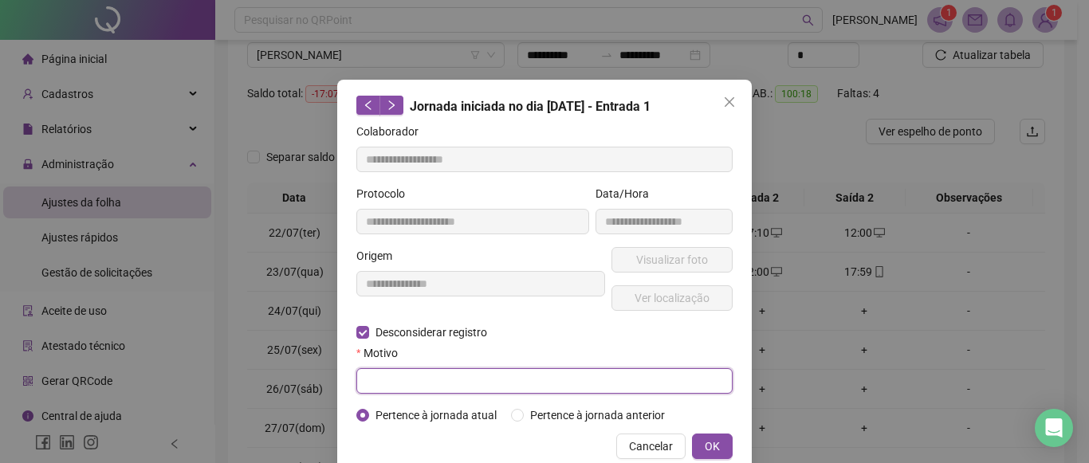
click at [382, 370] on input "text" at bounding box center [544, 381] width 376 height 26
type input "*"
type input "**********"
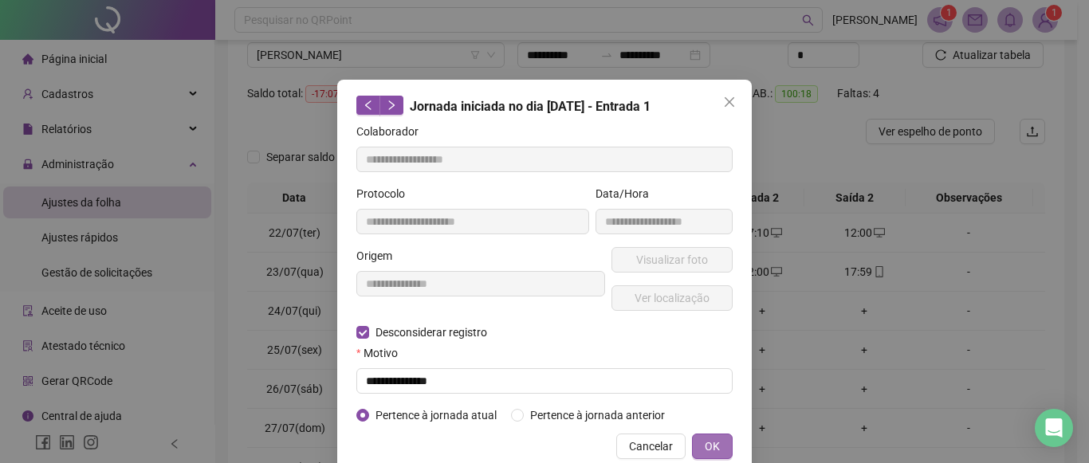
click at [692, 443] on button "OK" at bounding box center [712, 447] width 41 height 26
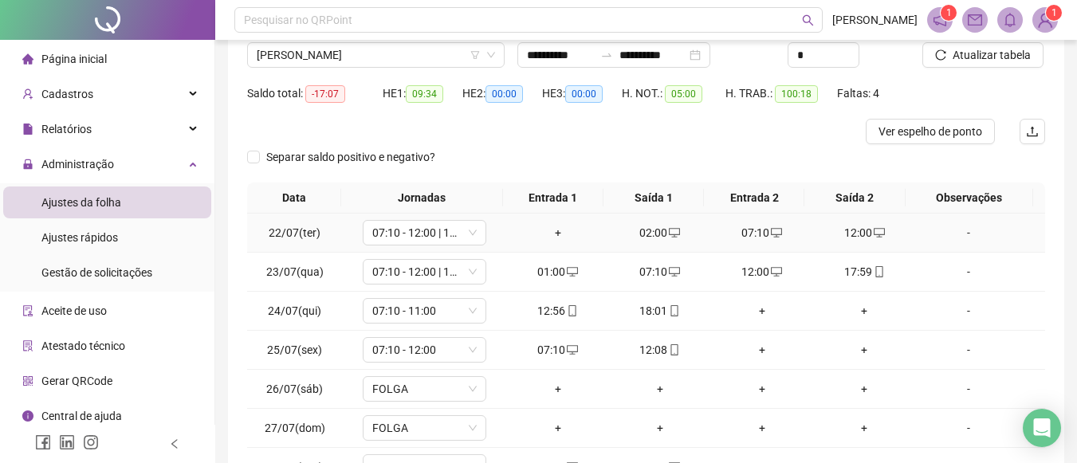
click at [549, 231] on div "+" at bounding box center [557, 233] width 89 height 18
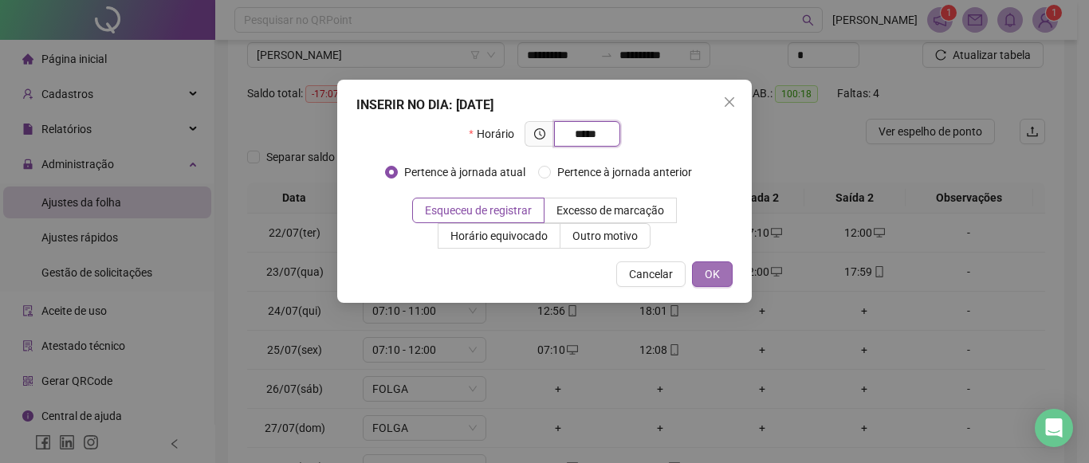
type input "*****"
click at [709, 273] on span "OK" at bounding box center [712, 275] width 15 height 18
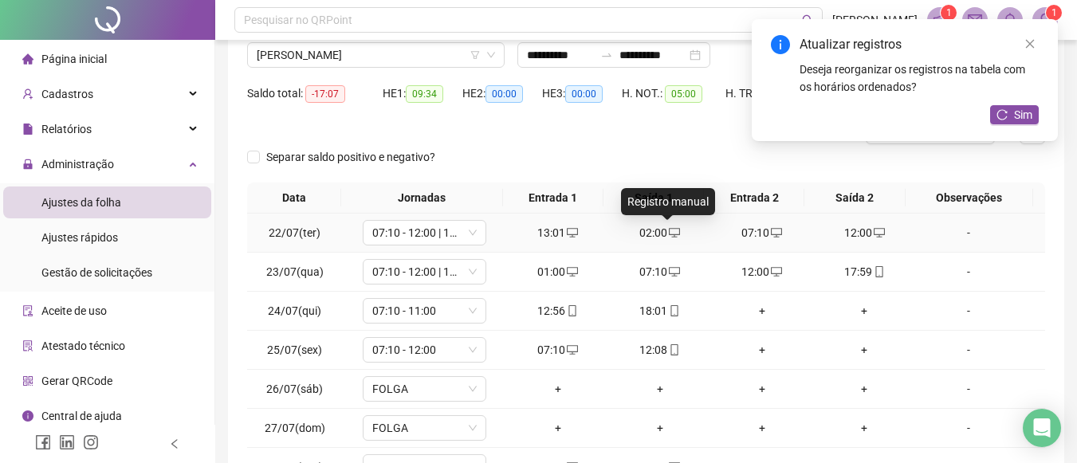
click at [669, 234] on icon "desktop" at bounding box center [674, 233] width 11 height 10
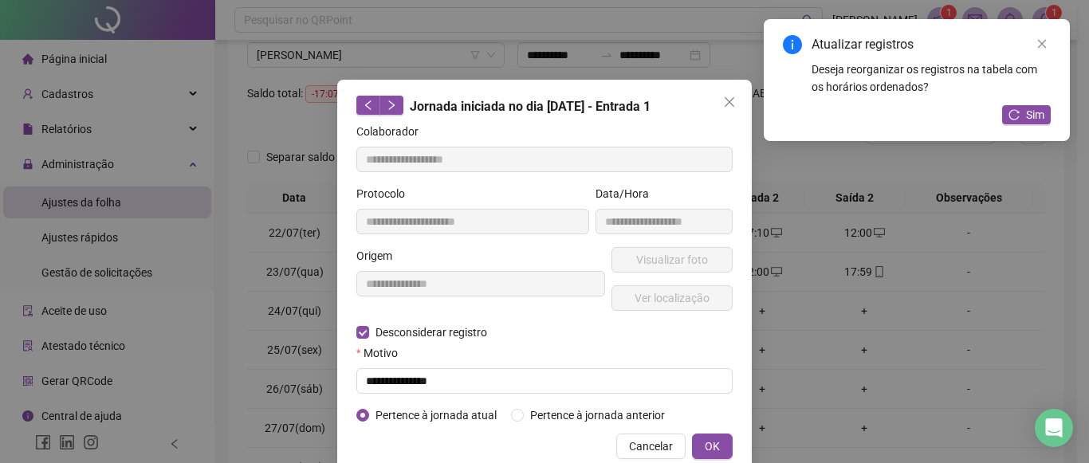
type input "**********"
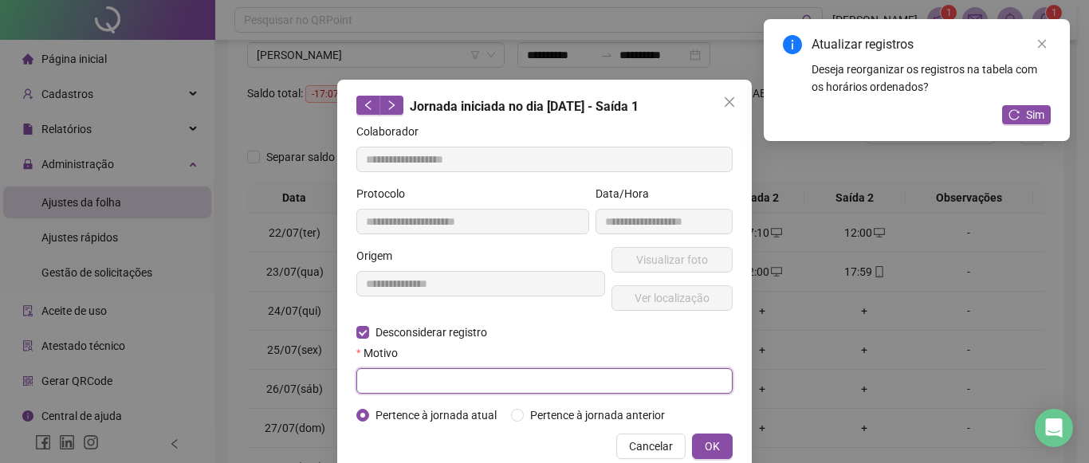
click at [396, 386] on input "text" at bounding box center [544, 381] width 376 height 26
type input "**********"
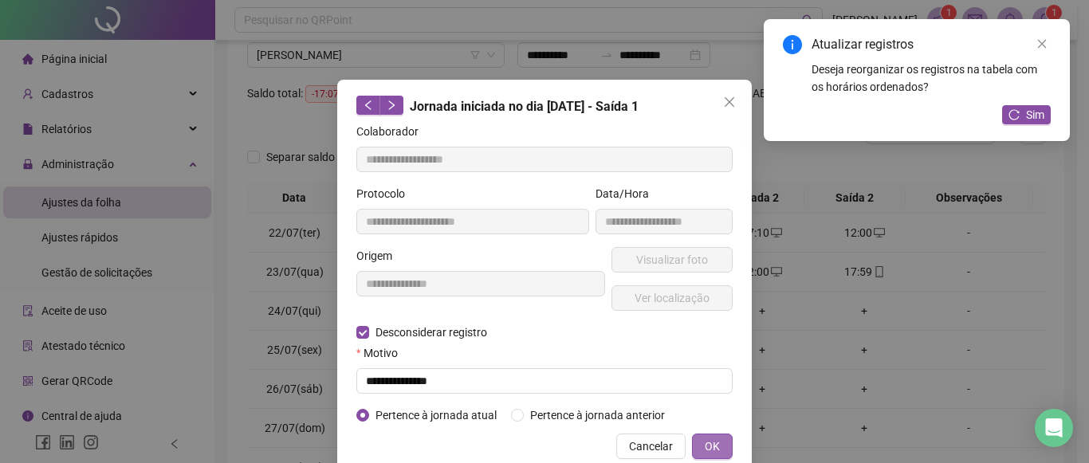
click at [712, 452] on span "OK" at bounding box center [712, 447] width 15 height 18
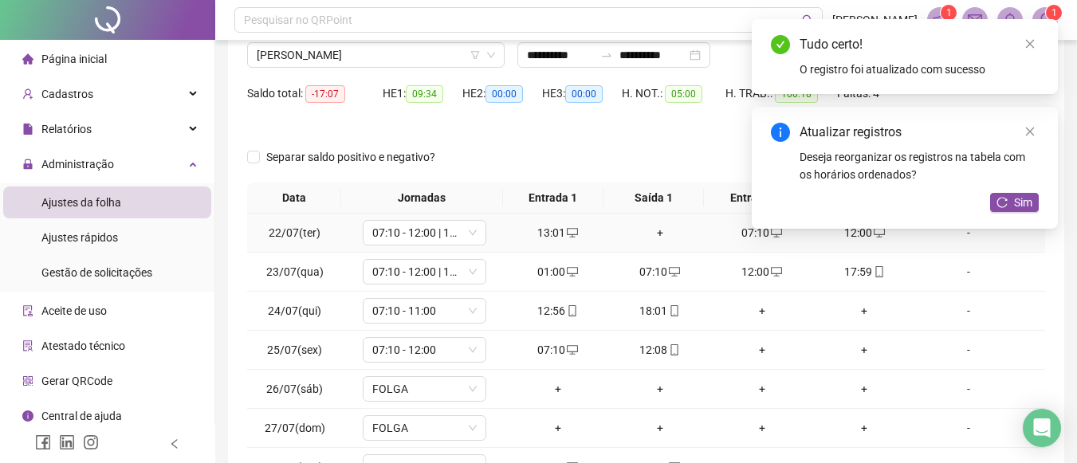
click at [659, 238] on div "+" at bounding box center [660, 233] width 89 height 18
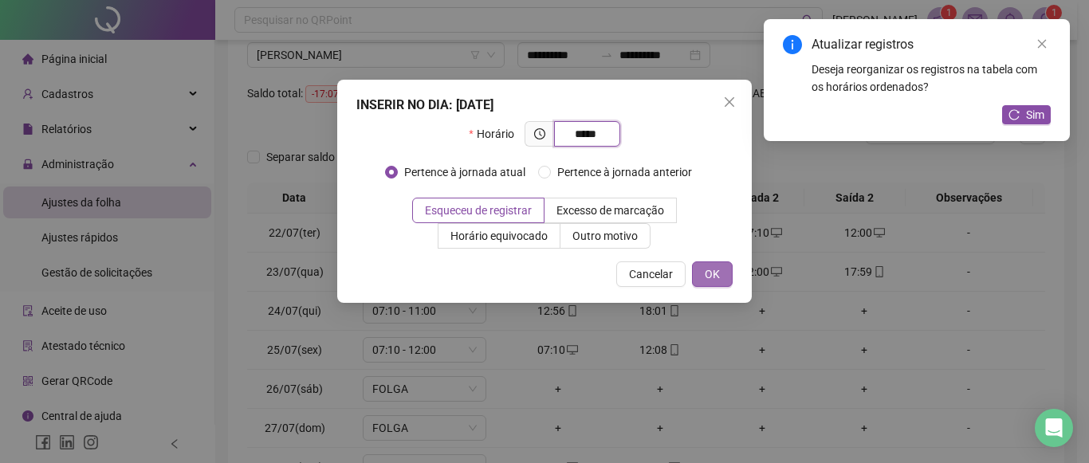
type input "*****"
click at [716, 277] on span "OK" at bounding box center [712, 275] width 15 height 18
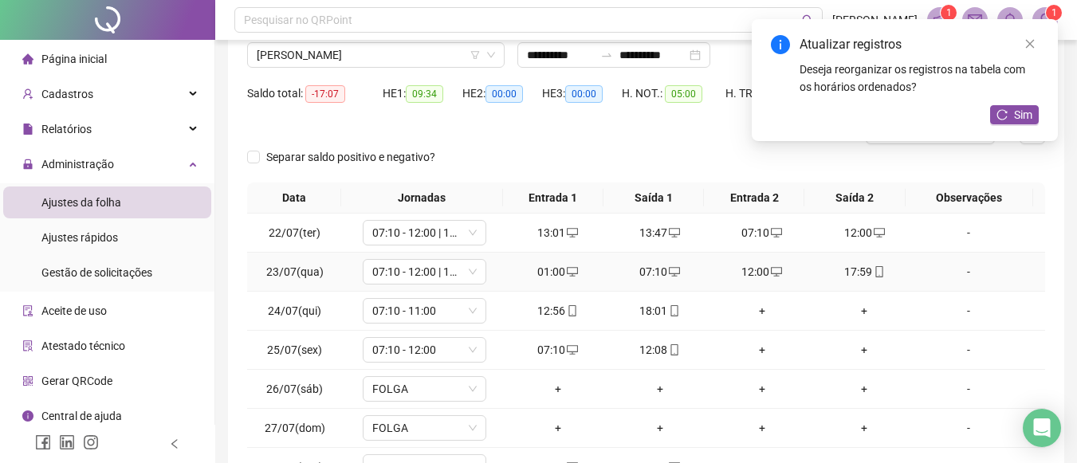
click at [549, 265] on div "01:00" at bounding box center [557, 272] width 89 height 18
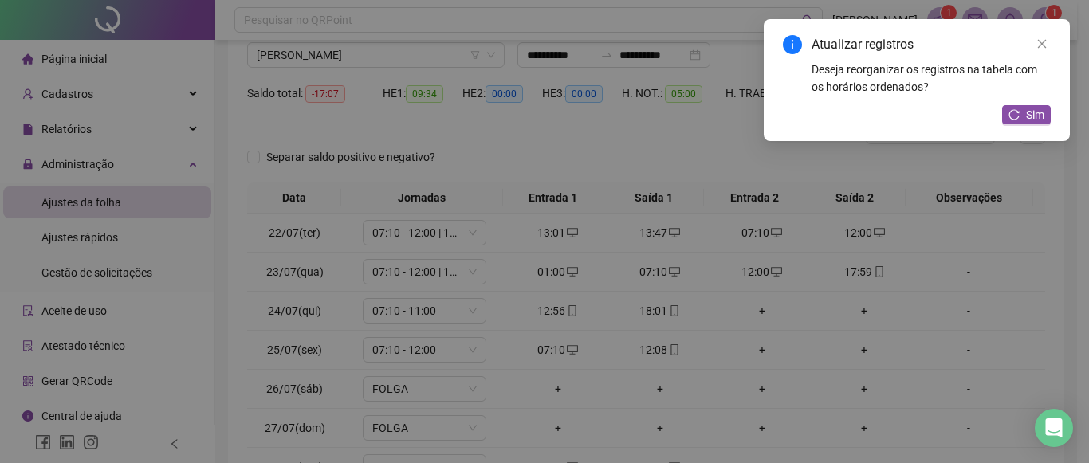
type input "**********"
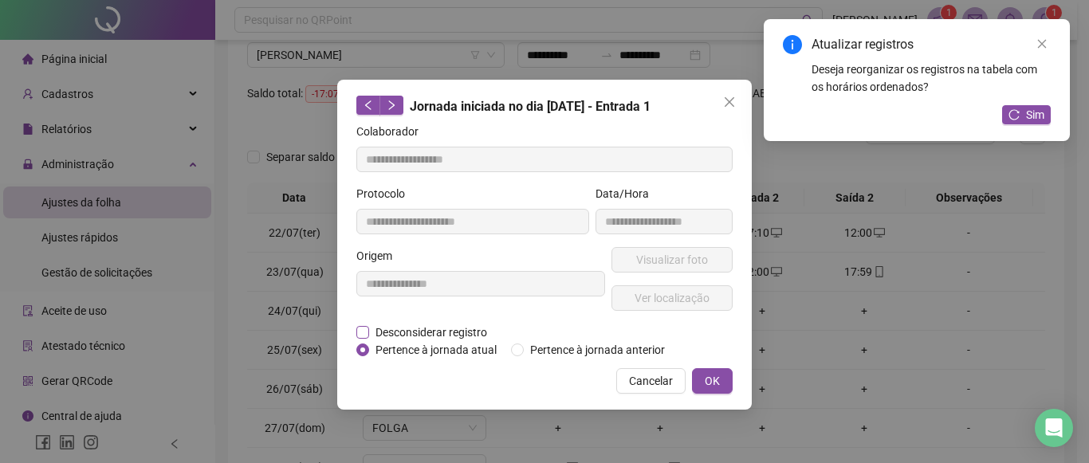
click at [370, 329] on span "Desconsiderar registro" at bounding box center [431, 333] width 124 height 18
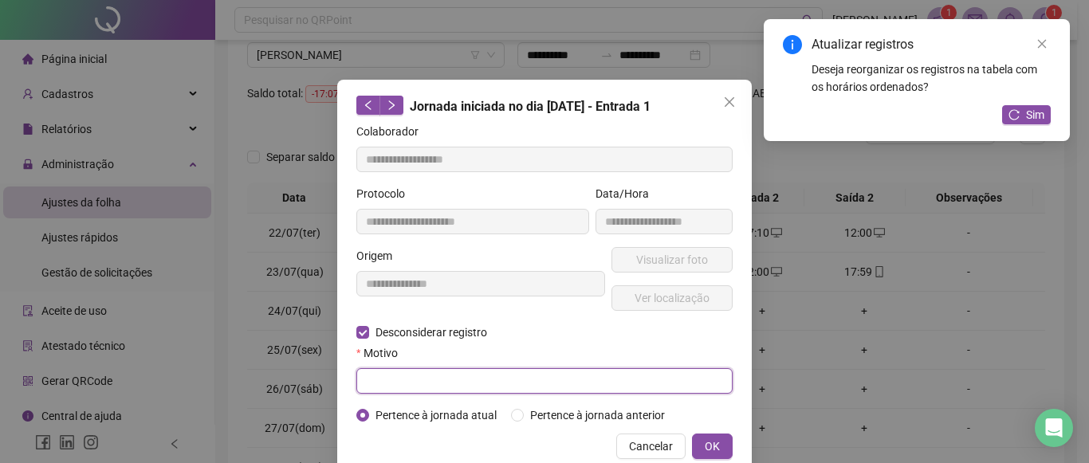
click at [382, 384] on input "text" at bounding box center [544, 381] width 376 height 26
type input "**********"
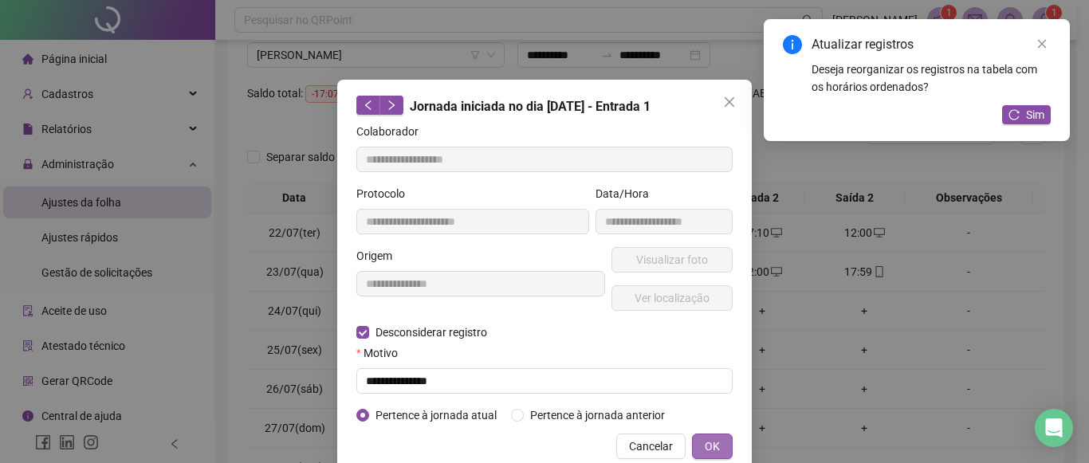
click at [700, 436] on button "OK" at bounding box center [712, 447] width 41 height 26
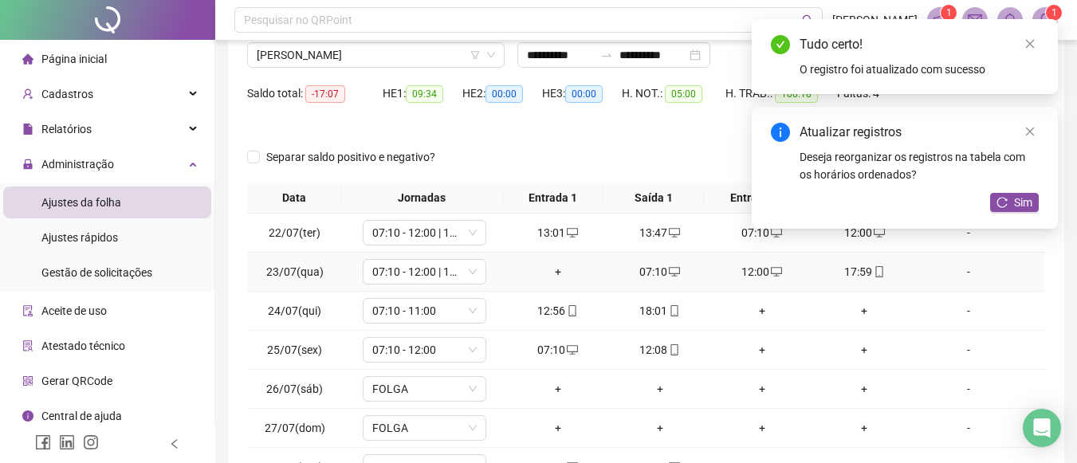
click at [544, 265] on div "+" at bounding box center [557, 272] width 89 height 18
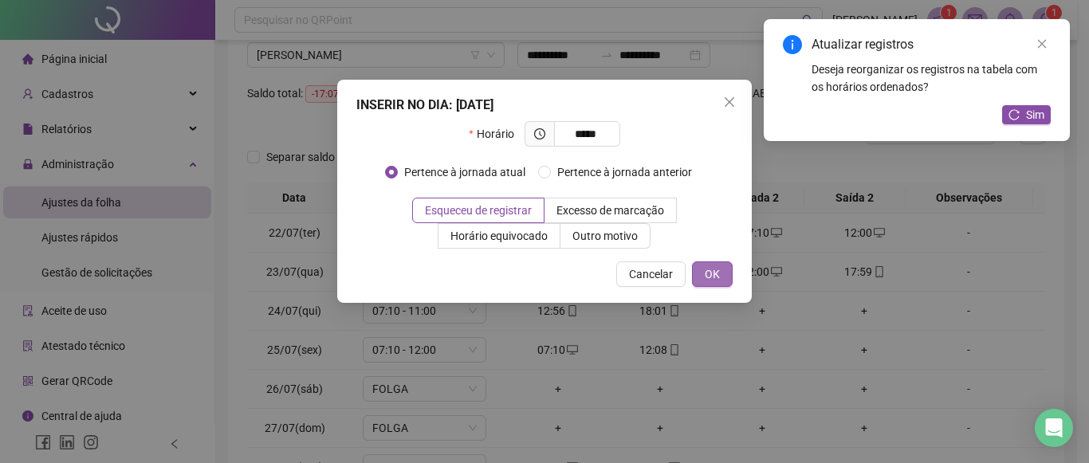
type input "*****"
click at [706, 277] on span "OK" at bounding box center [712, 275] width 15 height 18
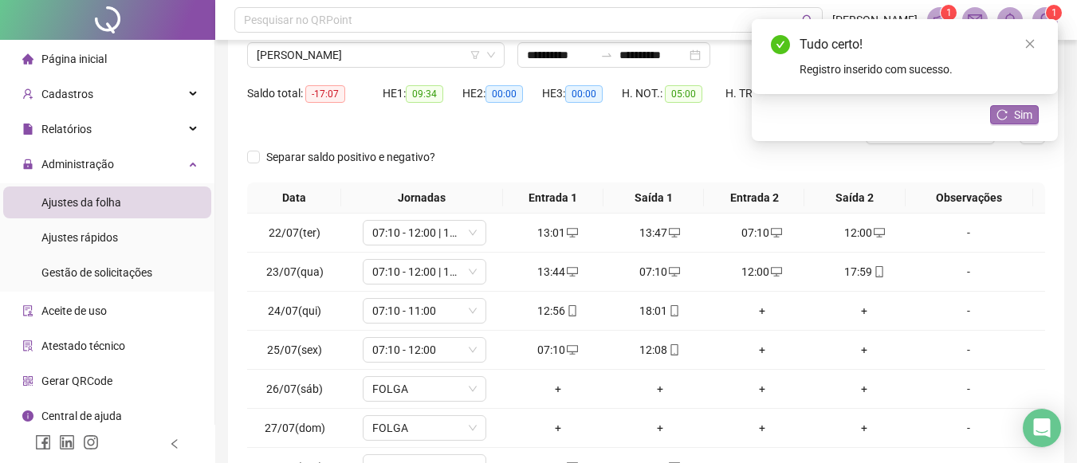
click at [1008, 112] on icon "reload" at bounding box center [1002, 114] width 11 height 11
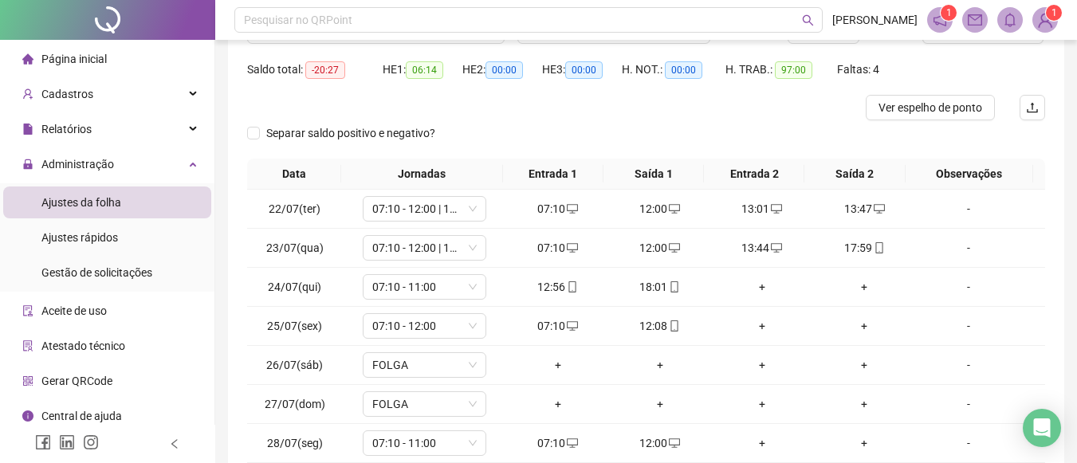
scroll to position [155, 0]
